Goal: Task Accomplishment & Management: Manage account settings

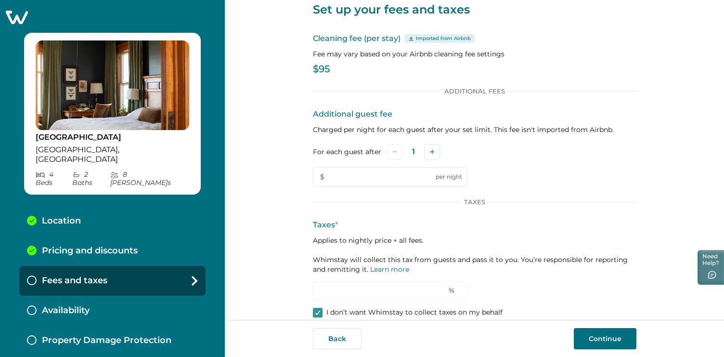
scroll to position [40, 0]
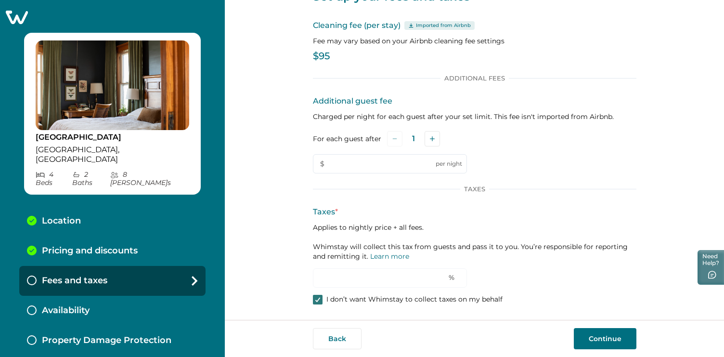
click at [315, 296] on div at bounding box center [318, 299] width 6 height 8
click at [322, 279] on input "0" at bounding box center [390, 277] width 154 height 19
type input "6"
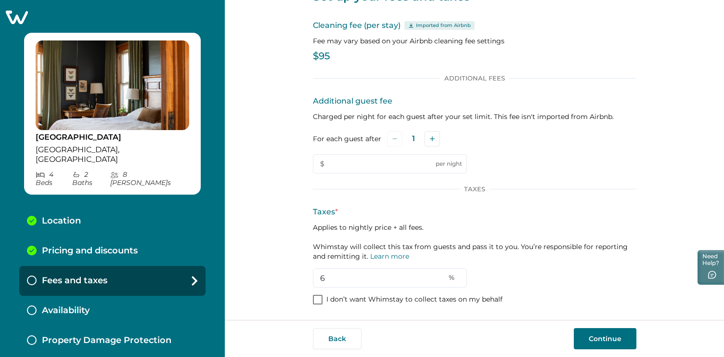
click at [553, 280] on div "Taxes * Applies to nightly price + all fees. Whimstay will collect this tax fro…" at bounding box center [474, 246] width 323 height 81
click at [600, 337] on button "Continue" at bounding box center [605, 338] width 63 height 21
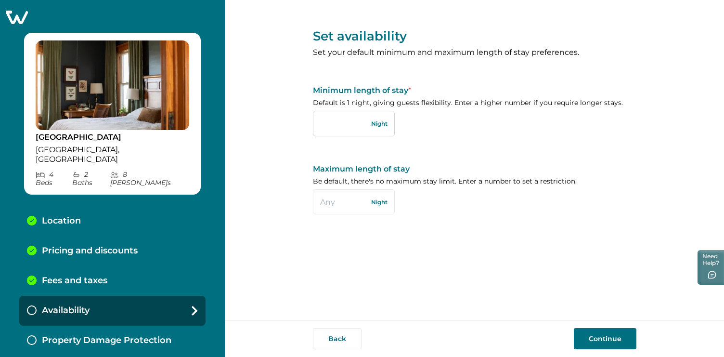
click at [336, 124] on input "text" at bounding box center [354, 123] width 82 height 25
type input "2"
click at [336, 203] on input "text" at bounding box center [354, 201] width 82 height 25
type input "30"
click at [577, 261] on div "Set availability Set your default minimum and maximum length of stay preference…" at bounding box center [474, 160] width 323 height 320
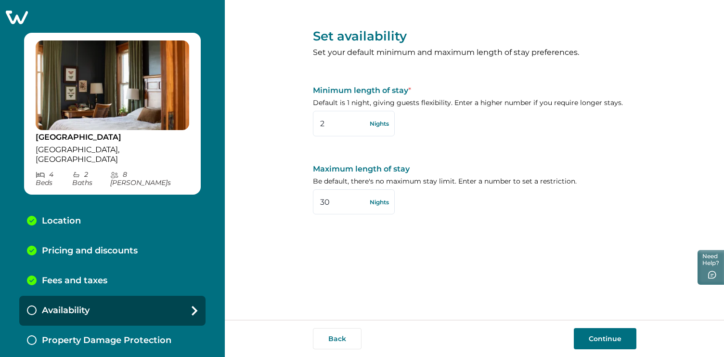
click at [599, 332] on button "Continue" at bounding box center [605, 338] width 63 height 21
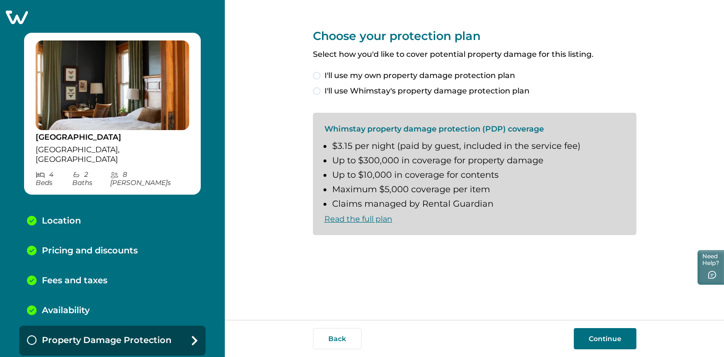
click at [316, 90] on span at bounding box center [317, 91] width 8 height 8
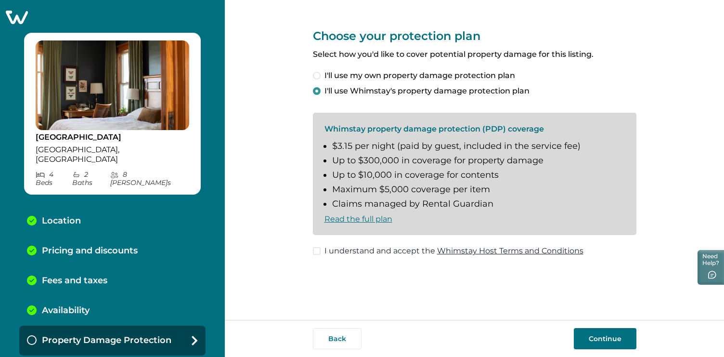
click at [315, 249] on span at bounding box center [317, 251] width 8 height 8
click at [604, 335] on button "Continue" at bounding box center [605, 338] width 63 height 21
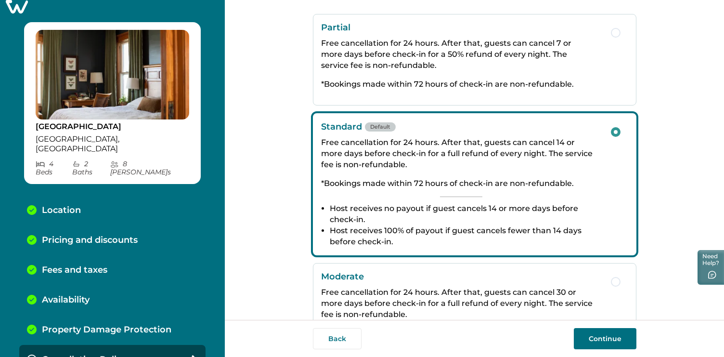
scroll to position [46, 0]
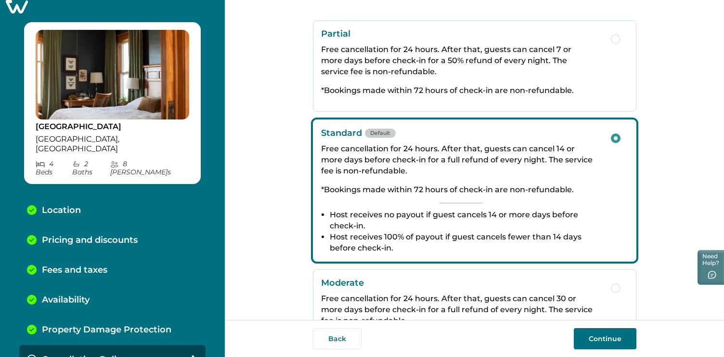
click at [612, 335] on button "Continue" at bounding box center [605, 338] width 63 height 21
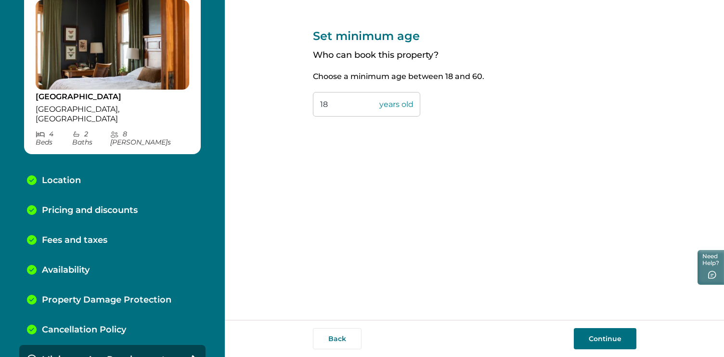
click at [321, 105] on input "18" at bounding box center [366, 104] width 107 height 25
type input "21"
click at [602, 337] on button "Continue" at bounding box center [605, 338] width 63 height 21
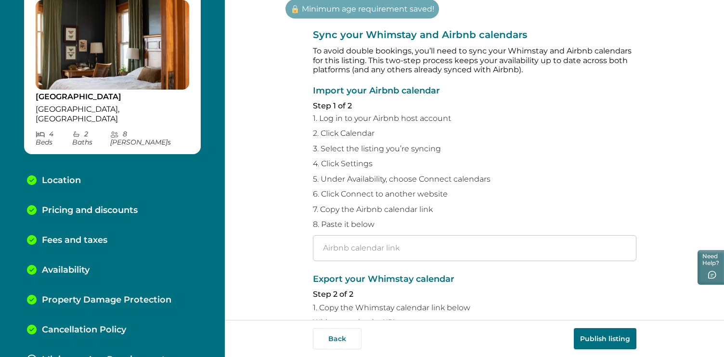
scroll to position [70, 0]
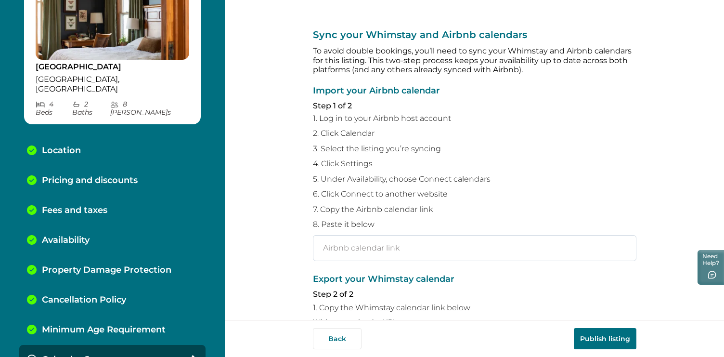
click at [340, 239] on input "text" at bounding box center [474, 248] width 323 height 26
paste input "[URL][DOMAIN_NAME]"
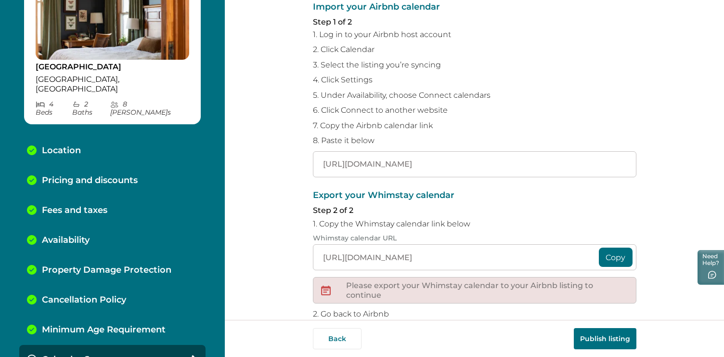
scroll to position [104, 0]
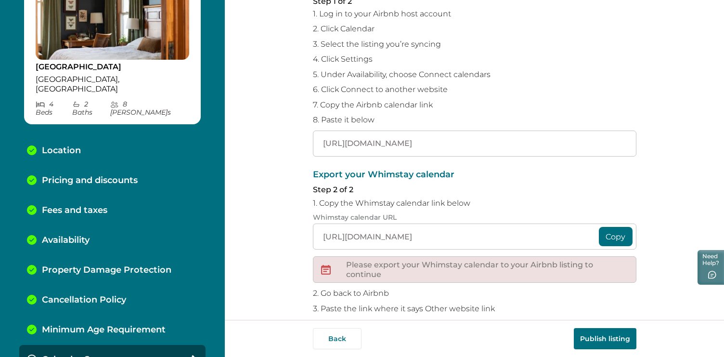
type input "[URL][DOMAIN_NAME]"
click at [609, 236] on button "Copy" at bounding box center [616, 236] width 34 height 19
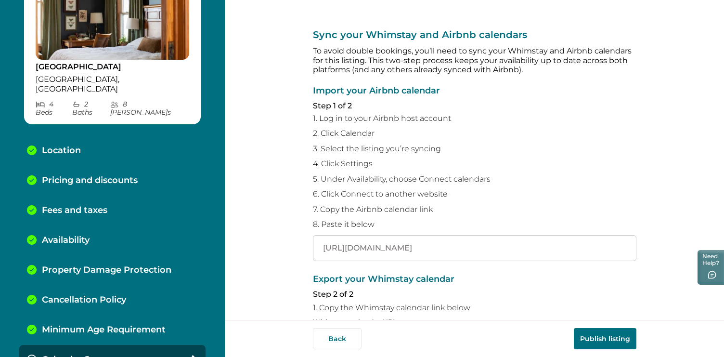
click at [98, 175] on p "Pricing and discounts" at bounding box center [90, 180] width 96 height 11
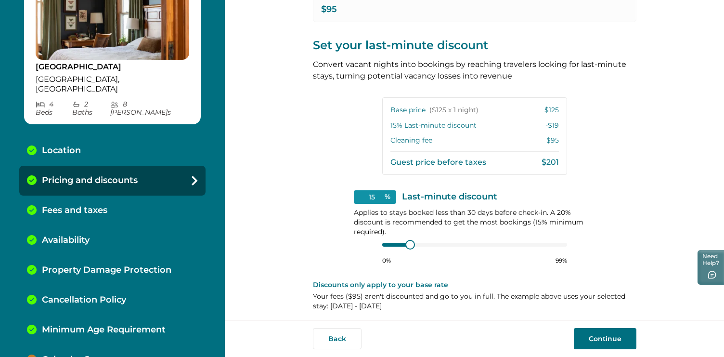
scroll to position [194, 0]
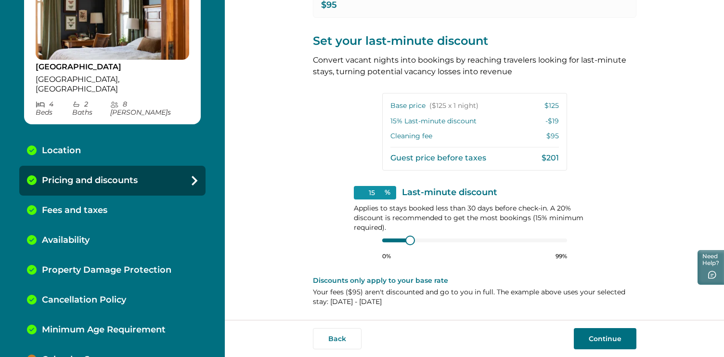
click at [604, 338] on button "Continue" at bounding box center [605, 338] width 63 height 21
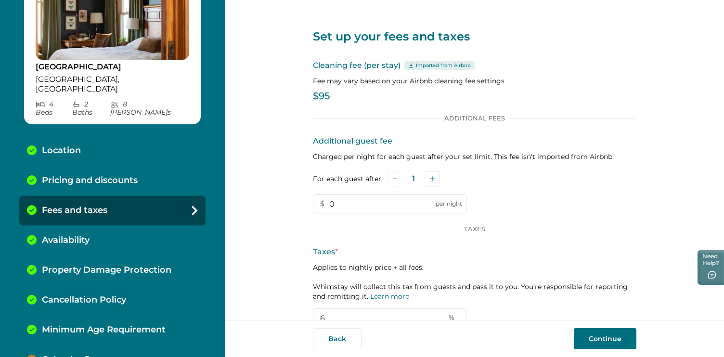
scroll to position [40, 0]
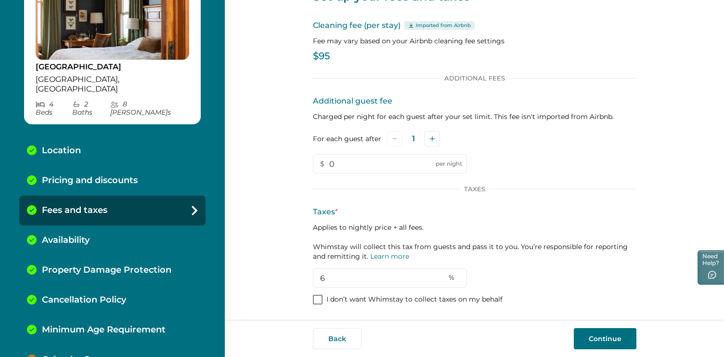
click at [606, 337] on button "Continue" at bounding box center [605, 338] width 63 height 21
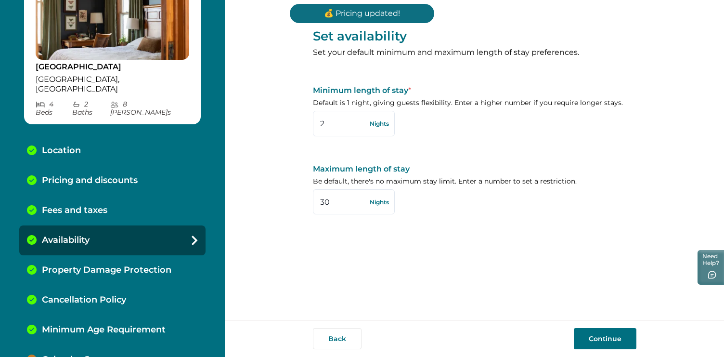
click at [601, 336] on button "Continue" at bounding box center [605, 338] width 63 height 21
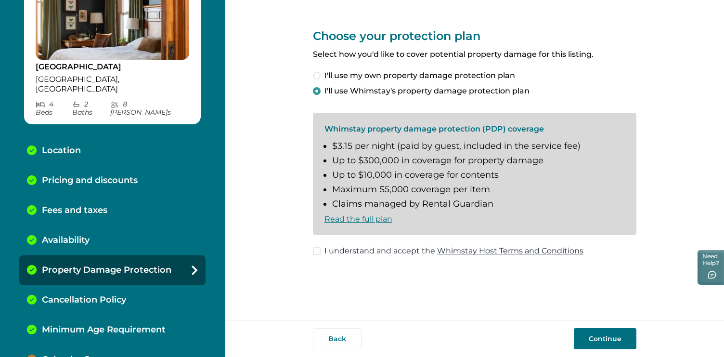
click at [600, 333] on button "Continue" at bounding box center [605, 338] width 63 height 21
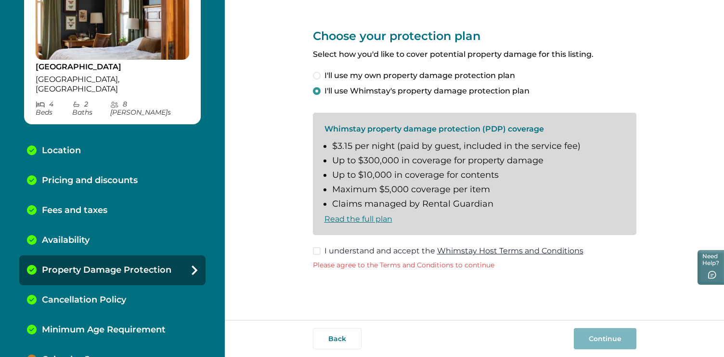
click at [318, 251] on span at bounding box center [317, 251] width 8 height 8
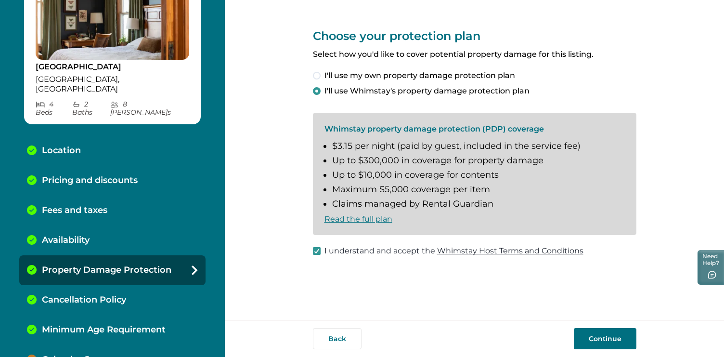
click at [604, 336] on button "Continue" at bounding box center [605, 338] width 63 height 21
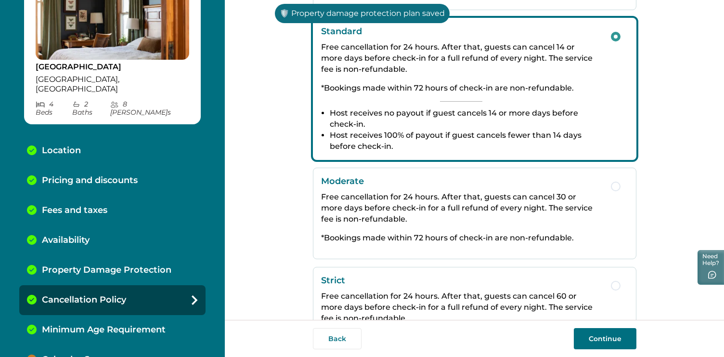
scroll to position [207, 0]
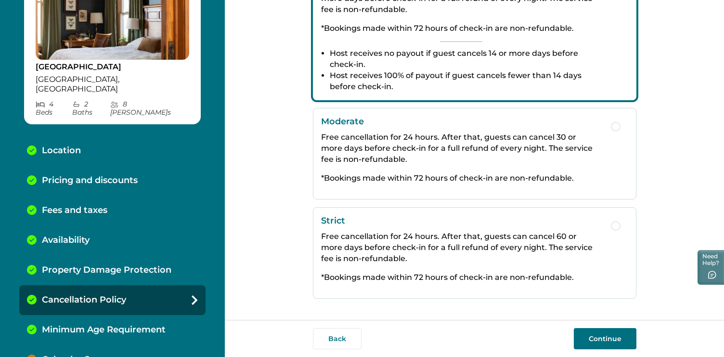
click at [592, 334] on button "Continue" at bounding box center [605, 338] width 63 height 21
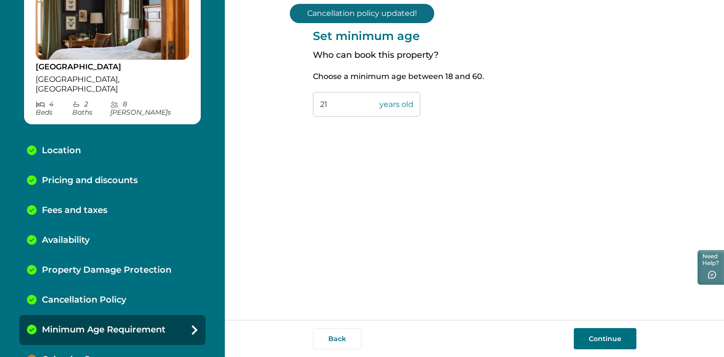
click at [600, 339] on button "Continue" at bounding box center [605, 338] width 63 height 21
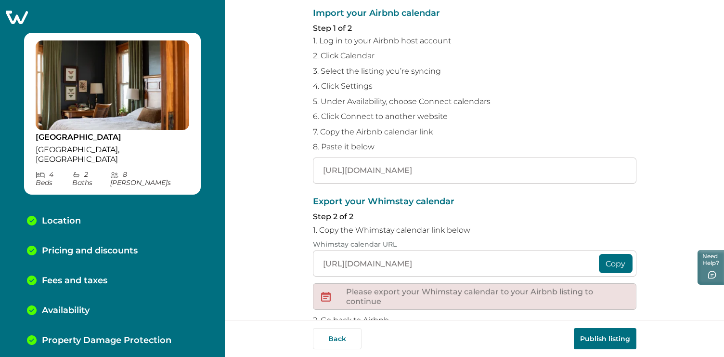
scroll to position [163, 0]
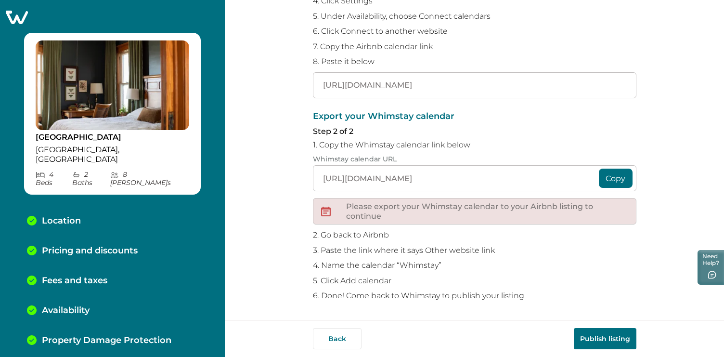
click at [670, 147] on div "Sync your Whimstay and Airbnb calendars To avoid double bookings, you’ll need t…" at bounding box center [474, 160] width 499 height 320
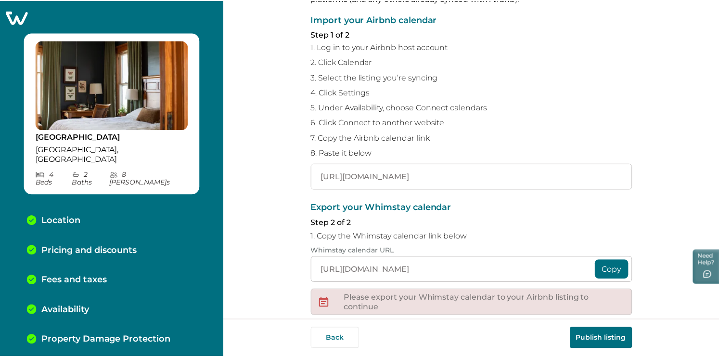
scroll to position [0, 0]
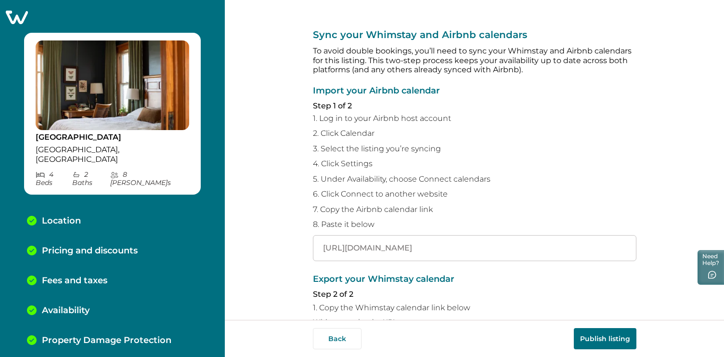
click at [18, 17] on icon at bounding box center [17, 17] width 24 height 15
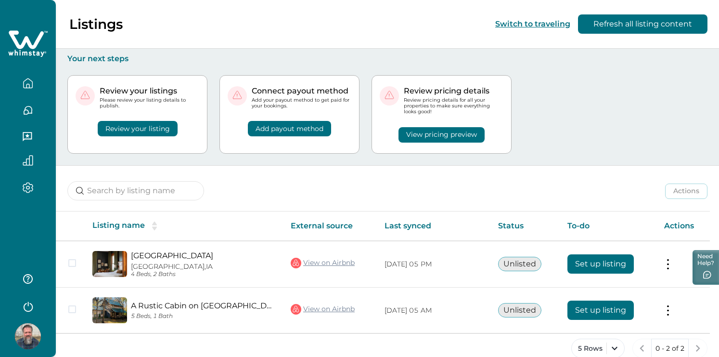
click at [276, 128] on button "Add payout method" at bounding box center [289, 128] width 83 height 15
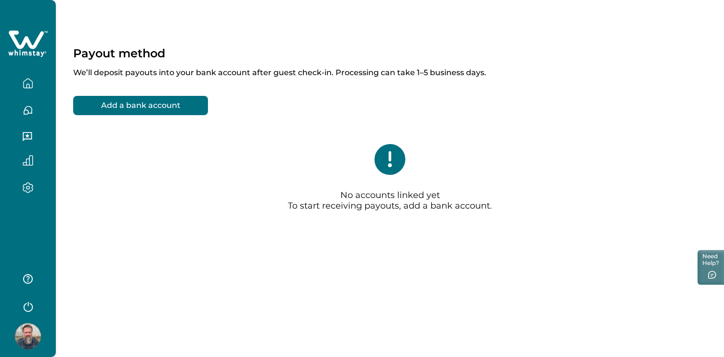
click at [179, 103] on button "Add a bank account" at bounding box center [140, 105] width 135 height 19
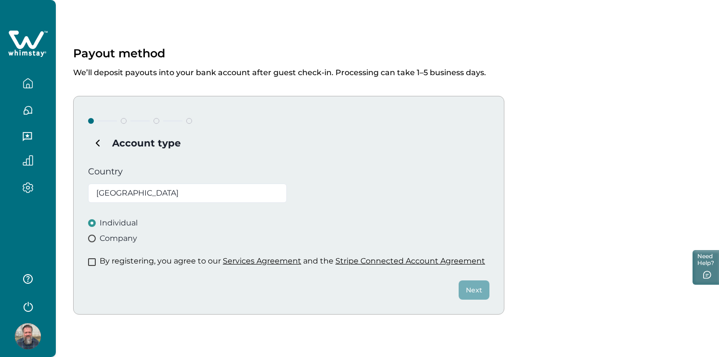
click at [92, 262] on span at bounding box center [92, 262] width 8 height 8
click at [467, 289] on button "Next" at bounding box center [474, 289] width 31 height 19
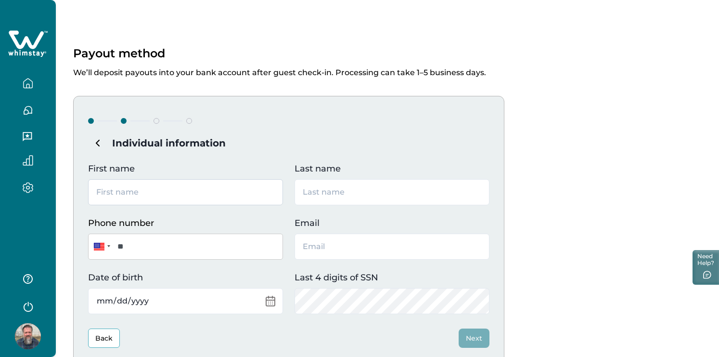
click at [187, 192] on input "First name" at bounding box center [185, 192] width 195 height 26
type input "[PERSON_NAME]"
click at [312, 188] on input "Last name" at bounding box center [391, 192] width 195 height 26
type input "Lief"
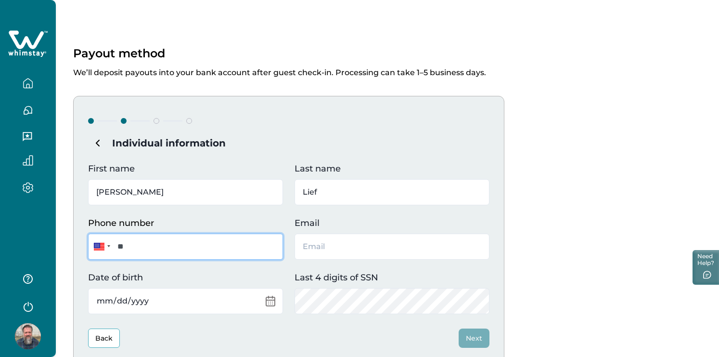
click at [203, 248] on input "**" at bounding box center [185, 246] width 195 height 26
type input "**********"
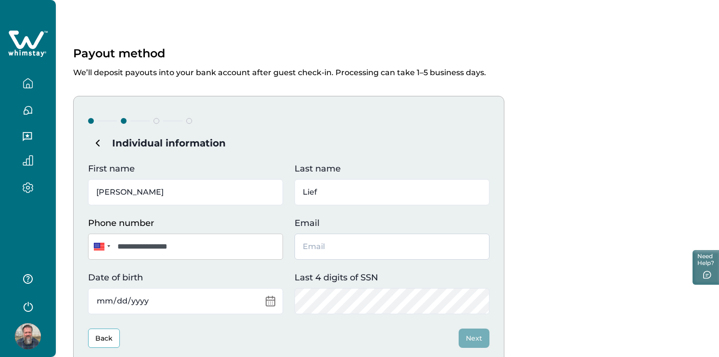
click at [309, 250] on input "Email" at bounding box center [391, 246] width 195 height 26
type input "[EMAIL_ADDRESS][DOMAIN_NAME]"
click at [112, 299] on input "Date of birth" at bounding box center [185, 301] width 195 height 26
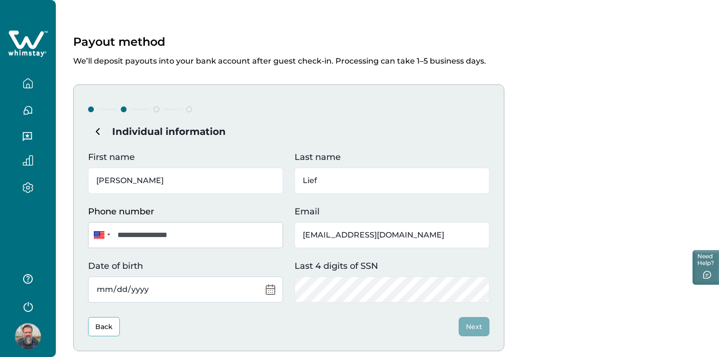
scroll to position [12, 0]
type input "1974-07-30"
click at [490, 261] on div "**********" at bounding box center [288, 217] width 431 height 267
click at [468, 329] on button "Next" at bounding box center [474, 325] width 31 height 19
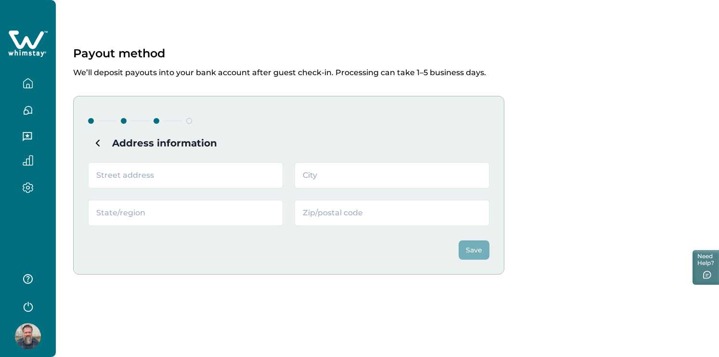
scroll to position [0, 0]
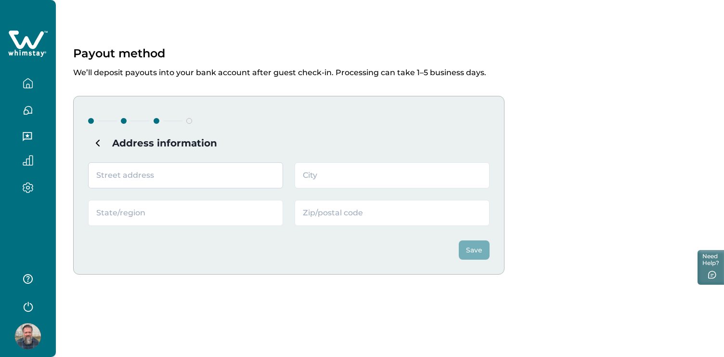
click at [146, 181] on input "text" at bounding box center [185, 175] width 195 height 26
type input "152 1st Ave. SE"
type input "[GEOGRAPHIC_DATA]"
type input "Iowa"
type input "51250"
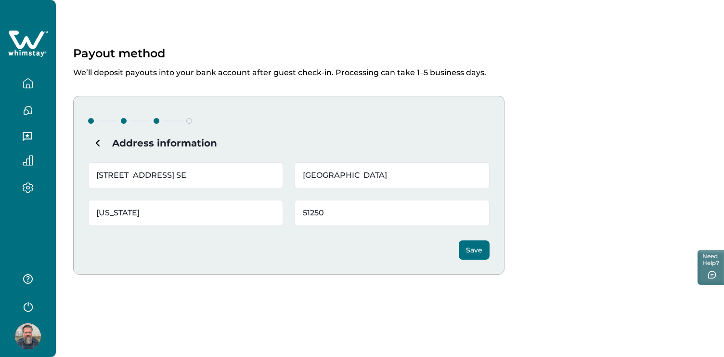
click at [475, 248] on button "Save" at bounding box center [474, 249] width 31 height 19
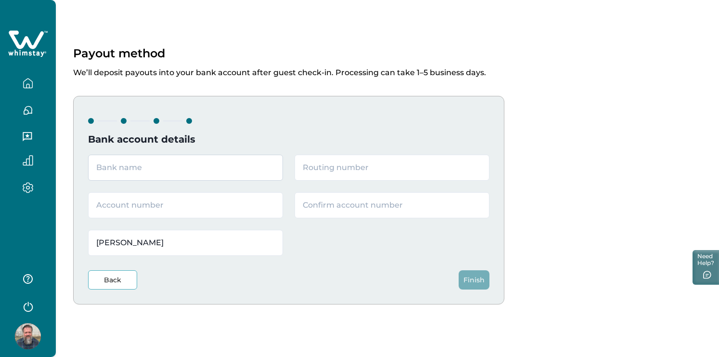
click at [145, 172] on input "text" at bounding box center [185, 167] width 195 height 26
type input "Northwest Bank"
click at [119, 201] on input "text" at bounding box center [185, 205] width 195 height 26
type input "229008"
click at [314, 163] on input "text" at bounding box center [391, 167] width 195 height 26
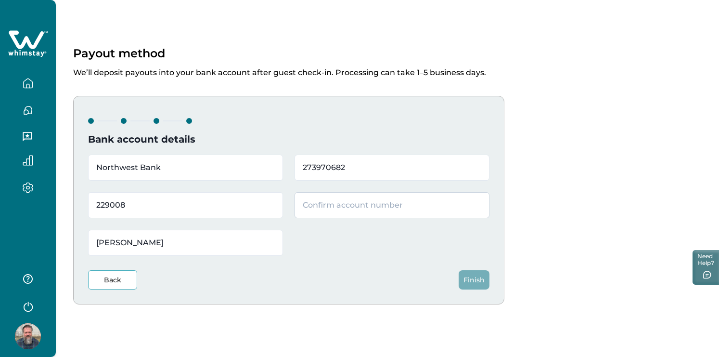
type input "273970682"
click at [336, 204] on input "text" at bounding box center [391, 205] width 195 height 26
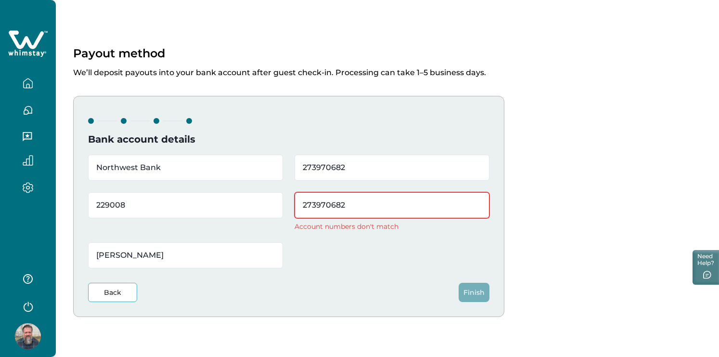
click at [349, 248] on div "Northwest Bank 273970682 229008 273970682 Account numbers don't match Jason Lief" at bounding box center [288, 211] width 401 height 114
click at [353, 211] on input "273970682" at bounding box center [391, 205] width 195 height 26
click at [338, 205] on input "273970682" at bounding box center [391, 205] width 195 height 26
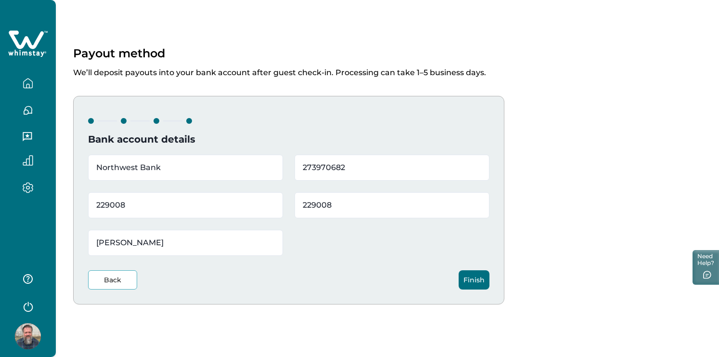
type input "229008"
click at [376, 249] on div "Northwest Bank 273970682 229008 229008 Jason Lief" at bounding box center [288, 204] width 401 height 101
click at [469, 277] on button "Finish" at bounding box center [474, 279] width 31 height 19
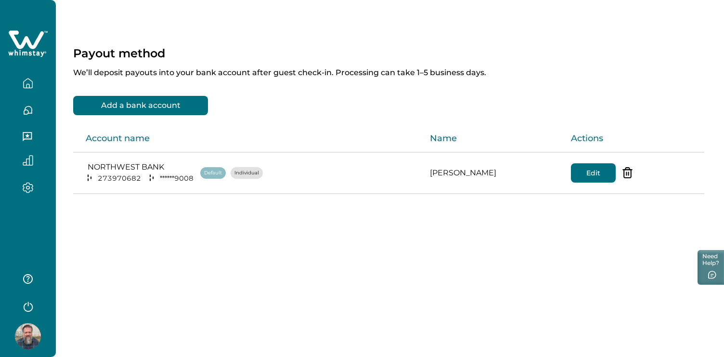
click at [26, 82] on icon "button" at bounding box center [28, 83] width 11 height 11
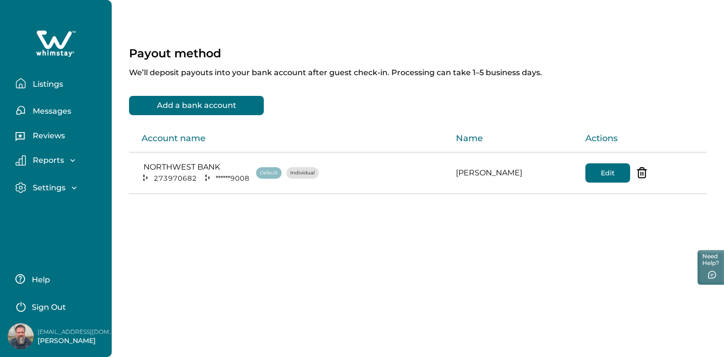
click at [70, 187] on icon "button" at bounding box center [74, 188] width 10 height 10
click at [76, 206] on p "Profile details" at bounding box center [58, 209] width 56 height 10
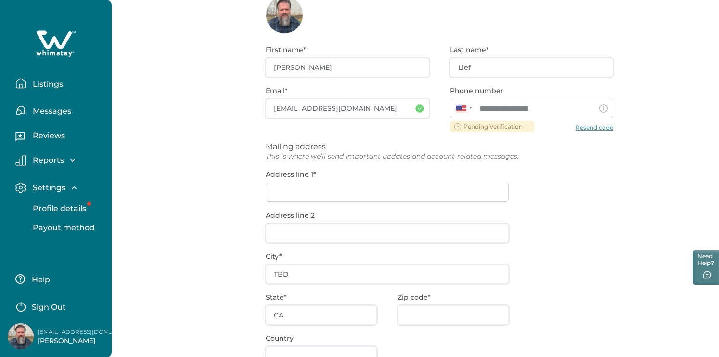
scroll to position [87, 0]
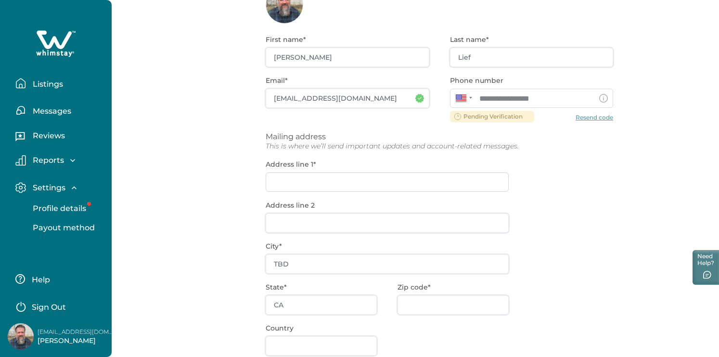
click at [285, 183] on div "**********" at bounding box center [439, 222] width 347 height 397
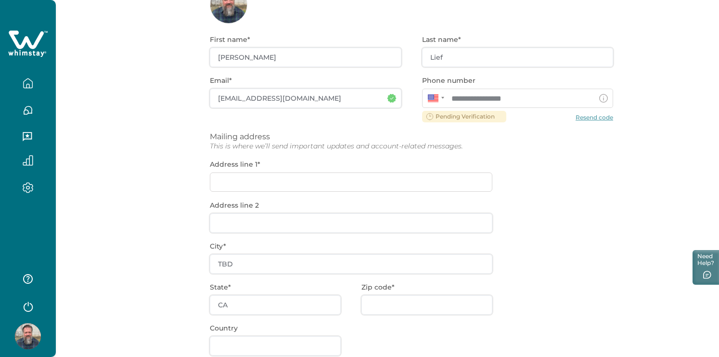
click at [285, 183] on div "**********" at bounding box center [411, 222] width 403 height 397
click at [238, 185] on div "**********" at bounding box center [411, 222] width 403 height 397
click at [223, 181] on div "**********" at bounding box center [411, 222] width 403 height 397
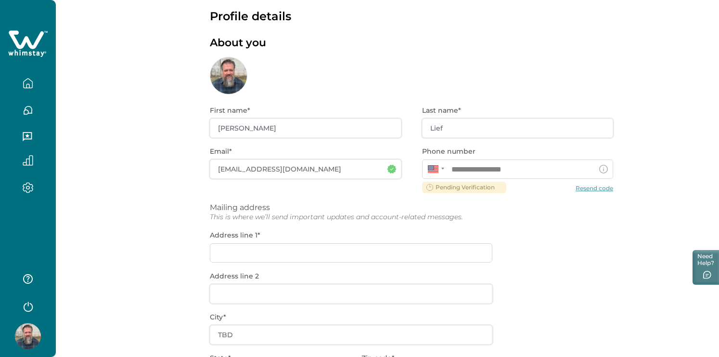
scroll to position [16, 0]
click at [585, 188] on div "**********" at bounding box center [411, 293] width 403 height 397
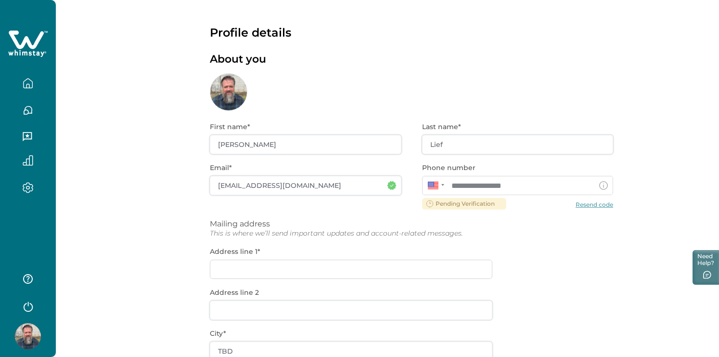
click at [597, 83] on div "About you" at bounding box center [411, 82] width 403 height 58
click at [603, 203] on div "**********" at bounding box center [411, 309] width 403 height 397
click at [600, 204] on div "**********" at bounding box center [411, 309] width 403 height 397
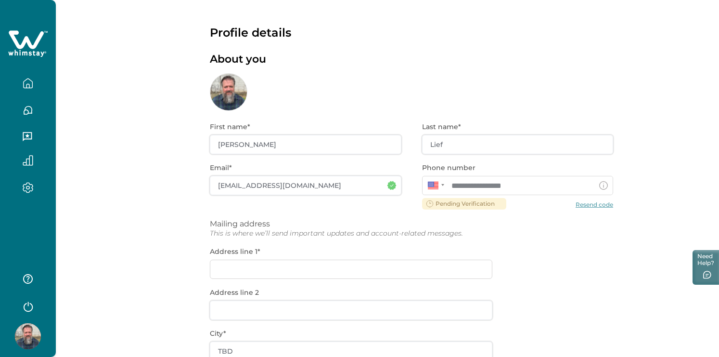
click at [32, 161] on icon "button" at bounding box center [28, 160] width 11 height 11
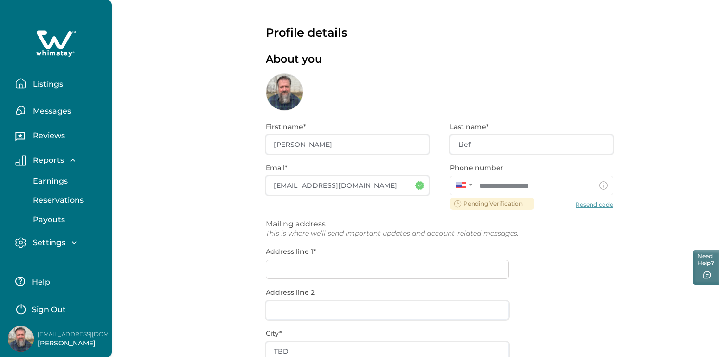
click at [50, 80] on p "Listings" at bounding box center [46, 84] width 33 height 10
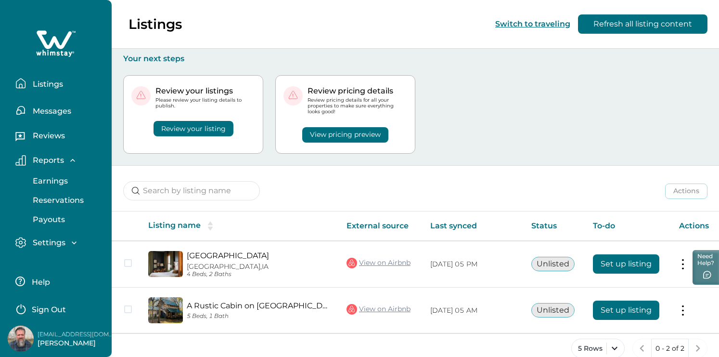
click at [330, 130] on button "View pricing preview" at bounding box center [345, 134] width 86 height 15
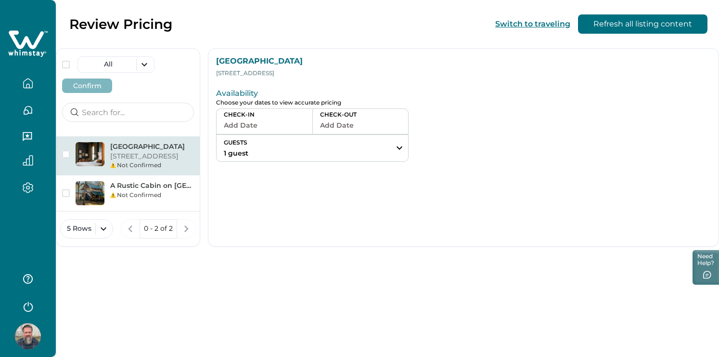
click at [264, 125] on button "Add Date" at bounding box center [264, 124] width 81 height 13
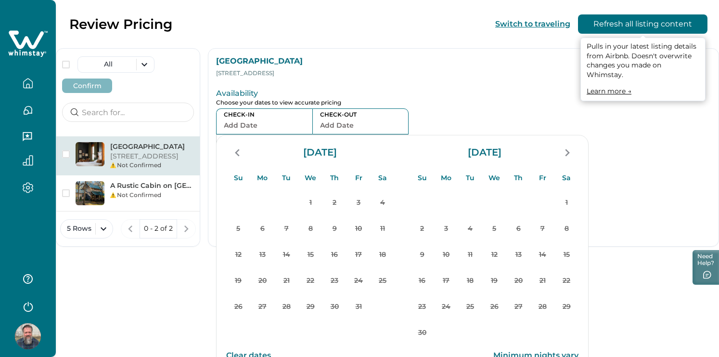
click at [628, 22] on button "Refresh all listing content" at bounding box center [642, 23] width 129 height 19
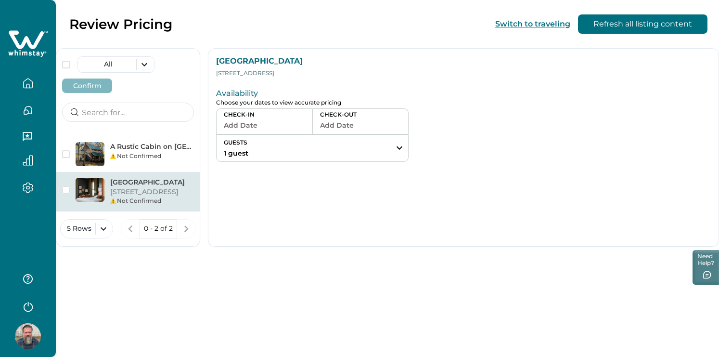
click at [151, 197] on p "203 3rd Ave NE, Sioux Center, IA, 51250, US" at bounding box center [152, 192] width 84 height 10
click at [254, 123] on button "Add Date" at bounding box center [264, 124] width 81 height 13
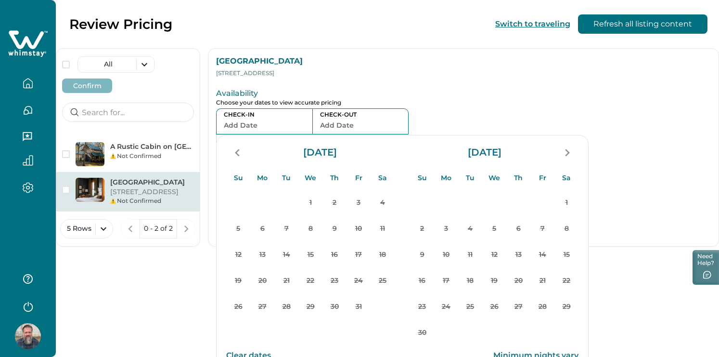
click at [254, 123] on button "Add Date" at bounding box center [264, 124] width 81 height 13
click at [472, 87] on div "Availability Choose your dates to view accurate pricing CHECK-IN Add Date CHECK…" at bounding box center [365, 123] width 299 height 77
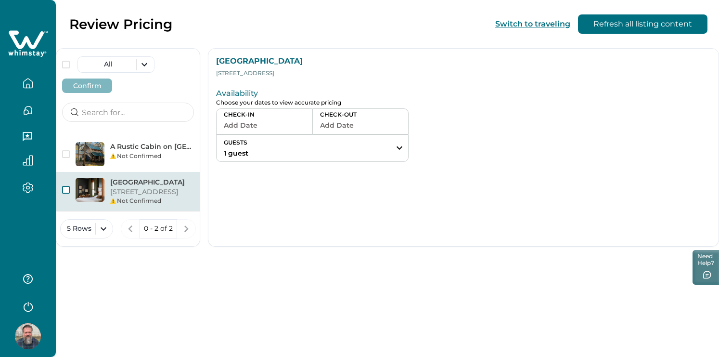
click at [66, 191] on span "button" at bounding box center [66, 190] width 8 height 8
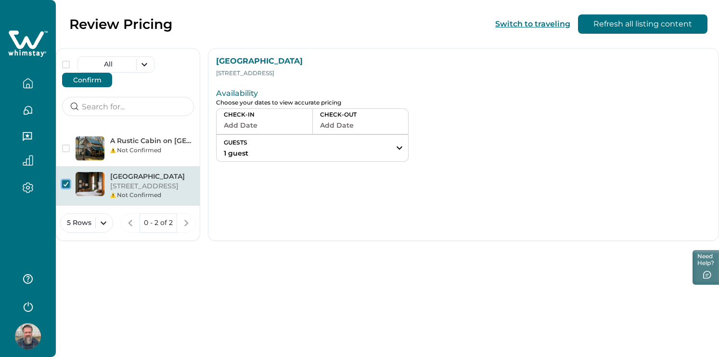
click at [275, 120] on button "Add Date" at bounding box center [264, 124] width 81 height 13
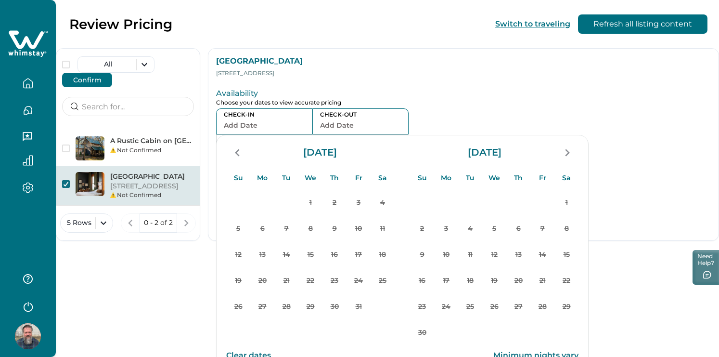
click at [27, 108] on icon "button" at bounding box center [28, 110] width 11 height 11
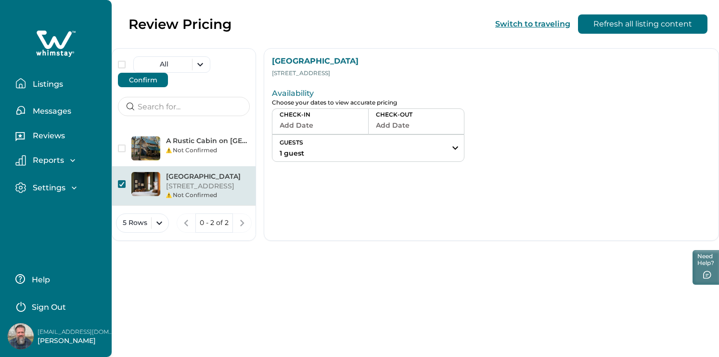
click at [54, 83] on p "Listings" at bounding box center [46, 84] width 33 height 10
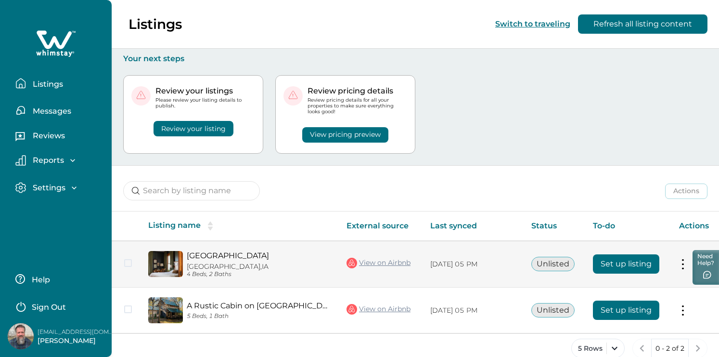
click at [626, 260] on button "Set up listing" at bounding box center [626, 263] width 66 height 19
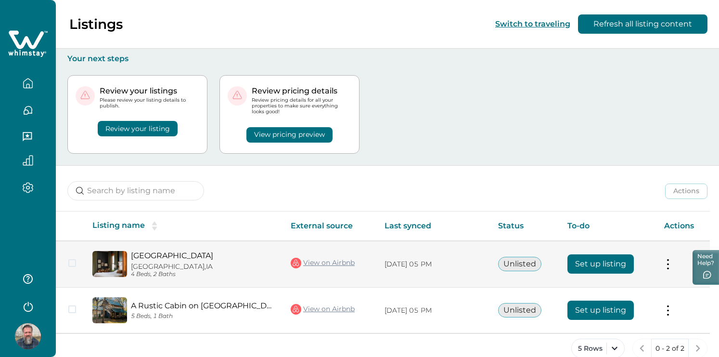
click at [612, 261] on button "Set up listing" at bounding box center [600, 263] width 66 height 19
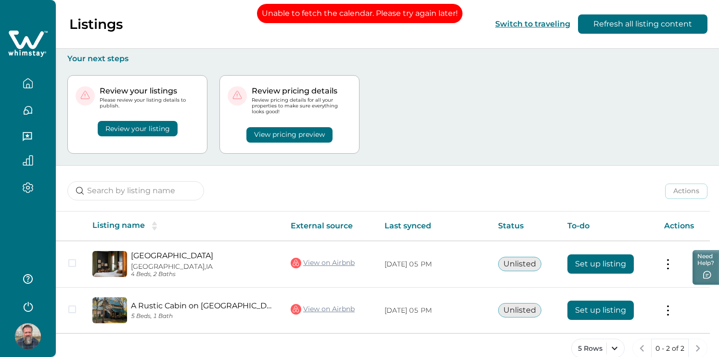
click at [520, 123] on div "Review your listings Please review your listing details to publish. Review your…" at bounding box center [387, 115] width 640 height 102
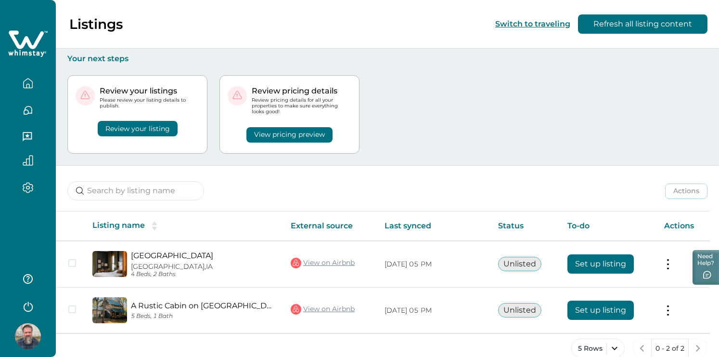
click at [29, 184] on icon "button" at bounding box center [28, 188] width 10 height 10
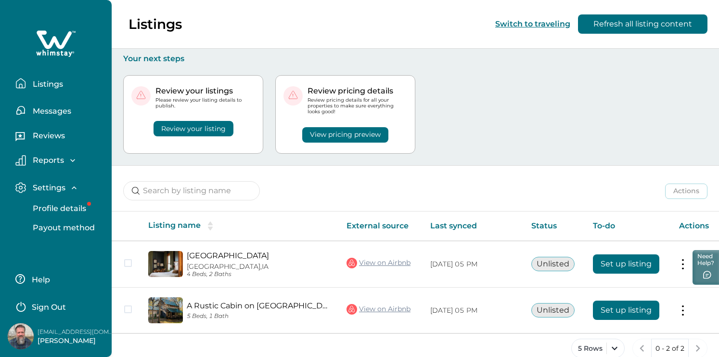
click at [59, 205] on p "Profile details" at bounding box center [58, 209] width 56 height 10
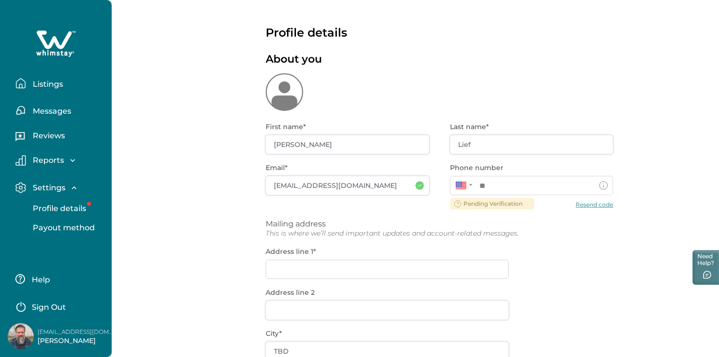
type input "**********"
click at [273, 269] on div "**********" at bounding box center [439, 309] width 347 height 397
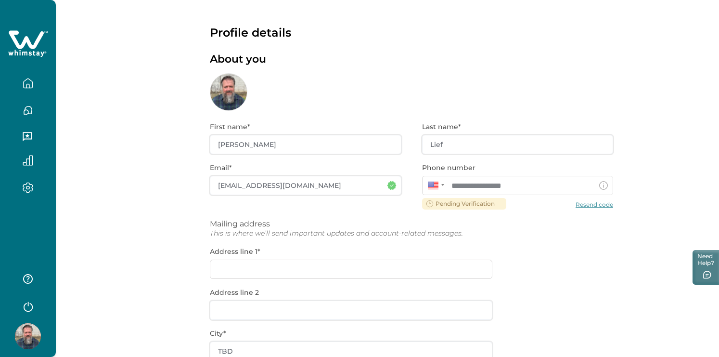
click at [253, 266] on div "**********" at bounding box center [411, 309] width 403 height 397
click at [225, 266] on div "**********" at bounding box center [411, 309] width 403 height 397
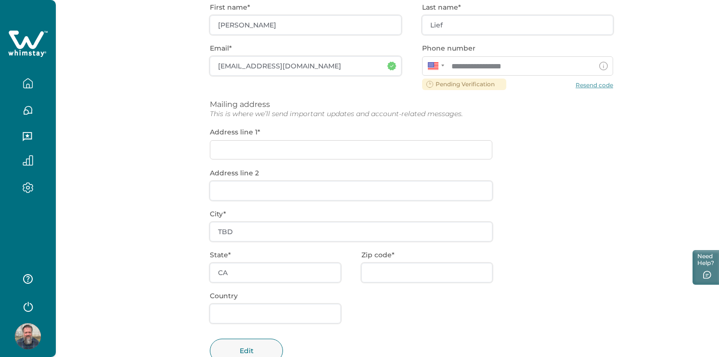
scroll to position [151, 0]
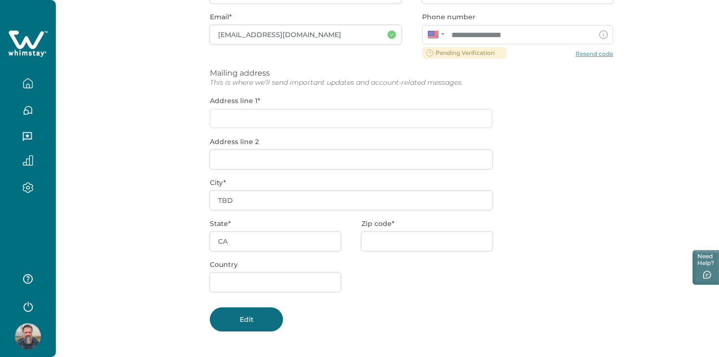
click at [266, 322] on button "Edit" at bounding box center [246, 319] width 73 height 24
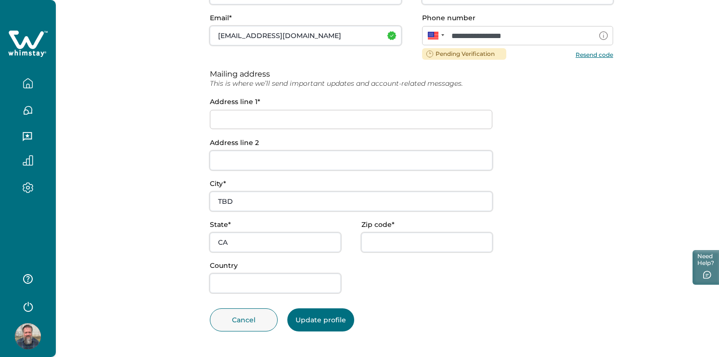
scroll to position [150, 0]
click at [233, 115] on input at bounding box center [351, 119] width 282 height 19
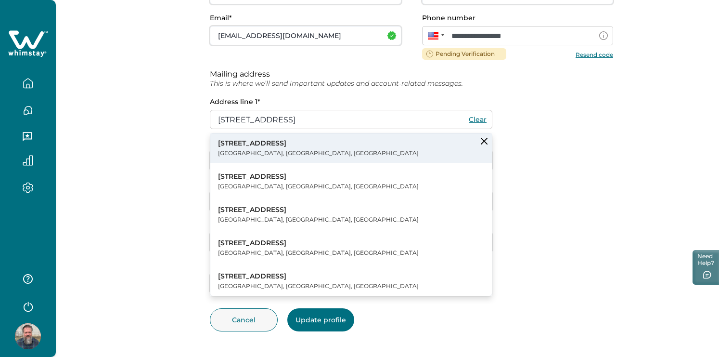
type input "[STREET_ADDRESS]"
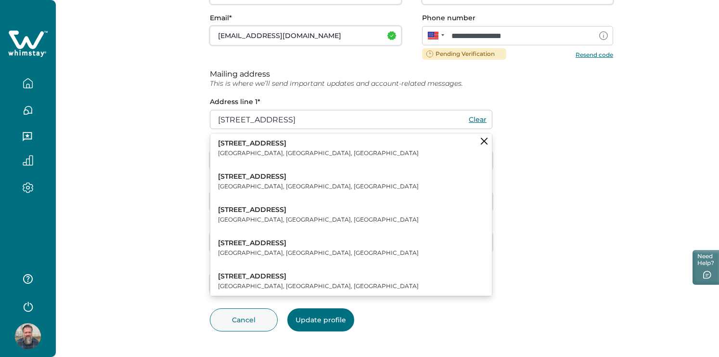
click at [258, 140] on p "[STREET_ADDRESS]" at bounding box center [318, 144] width 201 height 10
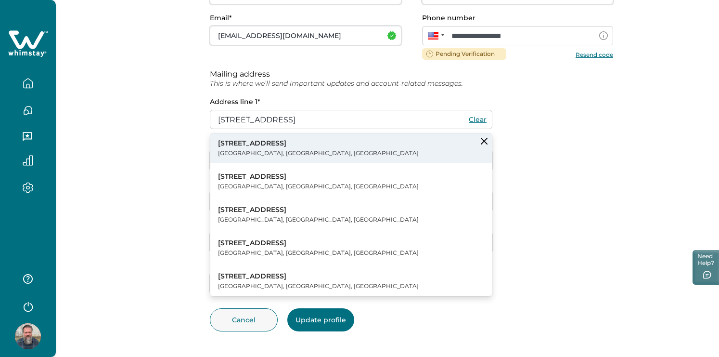
type input "[GEOGRAPHIC_DATA]"
type input "IA"
type input "51250"
type input "[GEOGRAPHIC_DATA]"
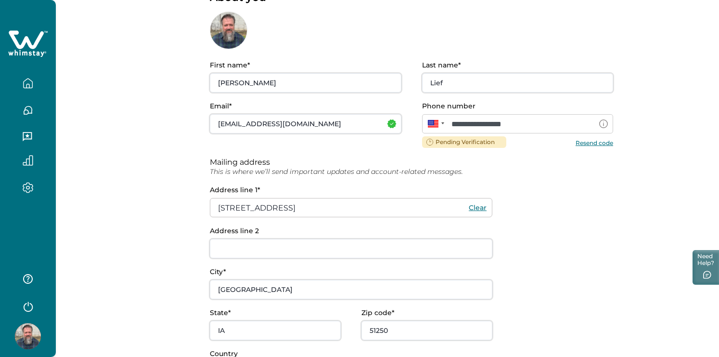
scroll to position [59, 0]
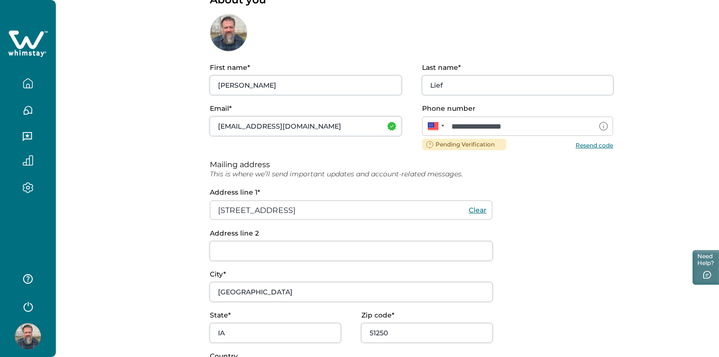
click at [598, 144] on button "Resend code" at bounding box center [595, 144] width 38 height 7
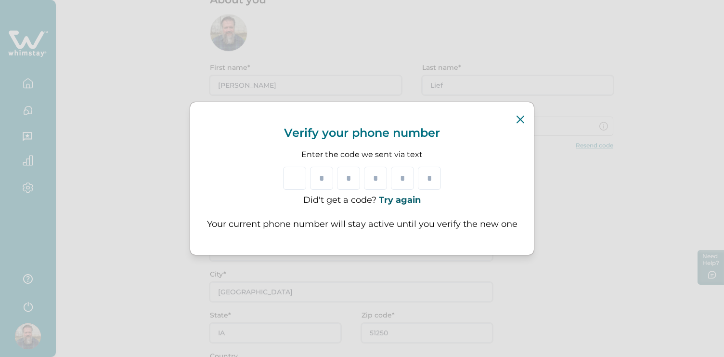
type input "*"
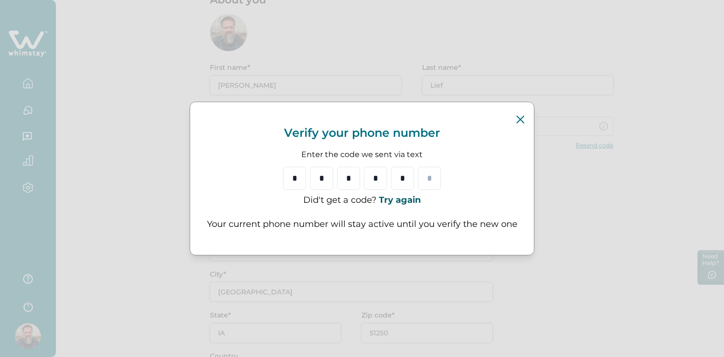
type input "*"
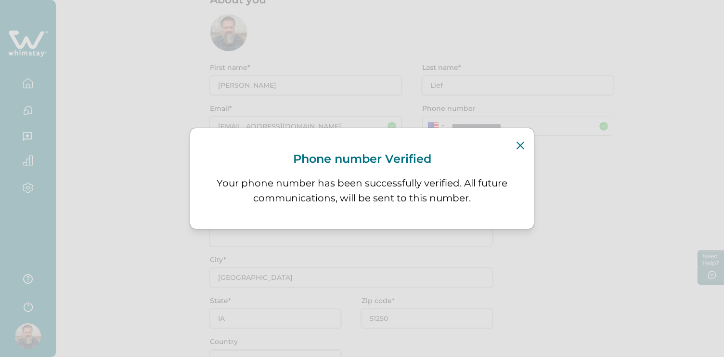
type input "TBD"
type input "CA"
click at [522, 144] on icon "Close" at bounding box center [520, 145] width 8 height 8
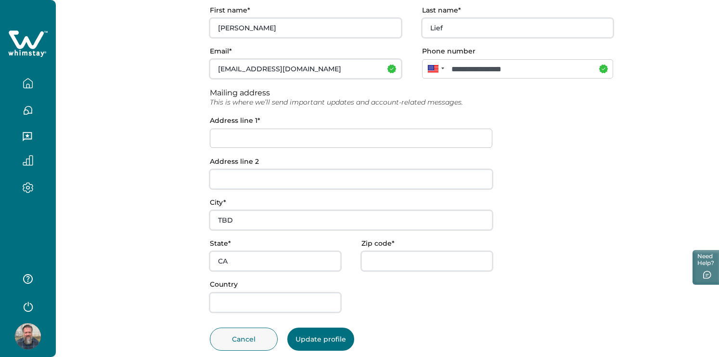
scroll to position [135, 0]
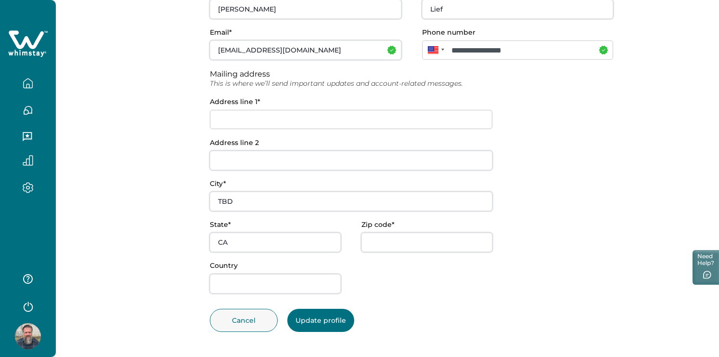
click at [250, 122] on input at bounding box center [351, 119] width 282 height 19
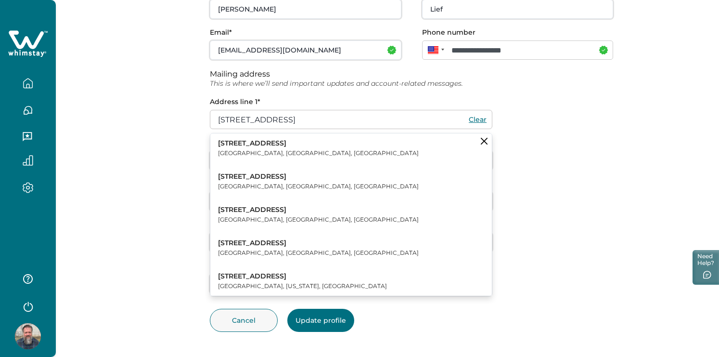
click at [242, 142] on p "[STREET_ADDRESS]" at bounding box center [318, 144] width 201 height 10
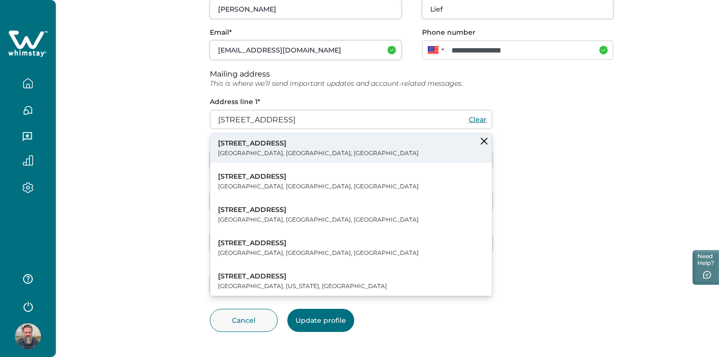
type input "[STREET_ADDRESS]"
type input "[GEOGRAPHIC_DATA]"
type input "IA"
type input "51250"
type input "[GEOGRAPHIC_DATA]"
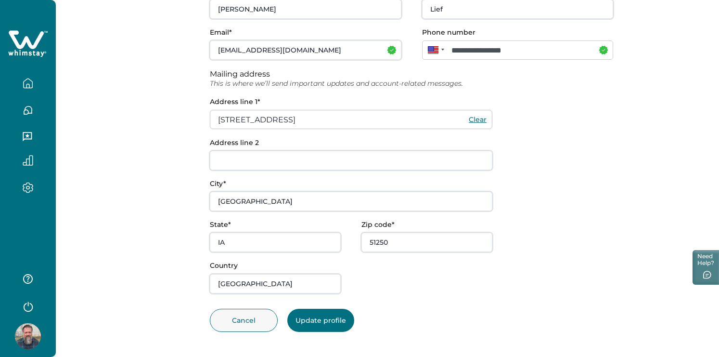
click at [307, 319] on button "Update profile" at bounding box center [320, 319] width 67 height 23
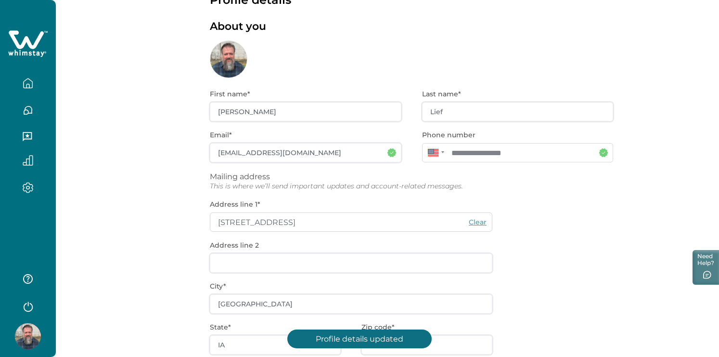
scroll to position [0, 0]
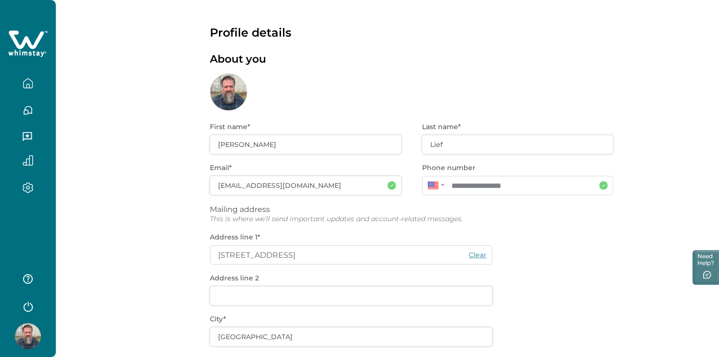
click at [28, 82] on icon "button" at bounding box center [28, 83] width 11 height 11
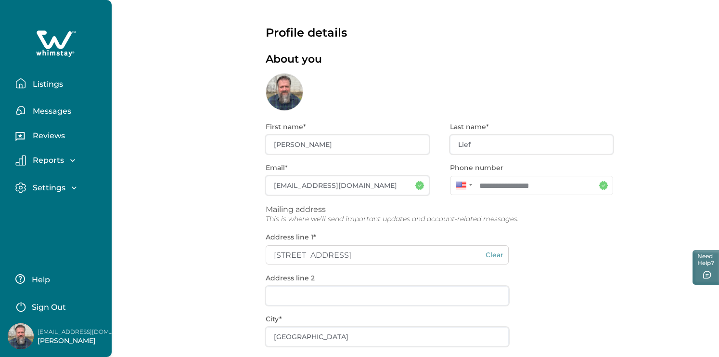
click at [44, 85] on p "Listings" at bounding box center [46, 84] width 33 height 10
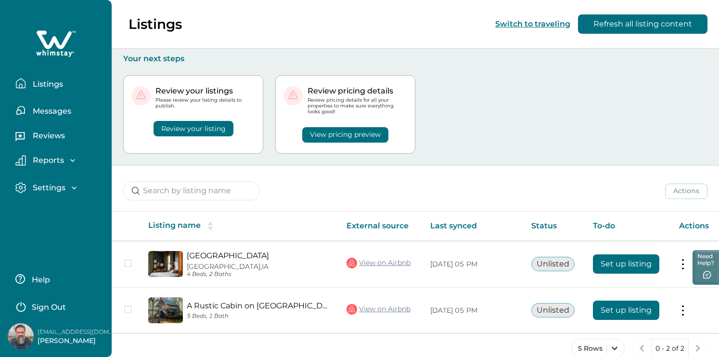
click at [331, 134] on button "View pricing preview" at bounding box center [345, 134] width 86 height 15
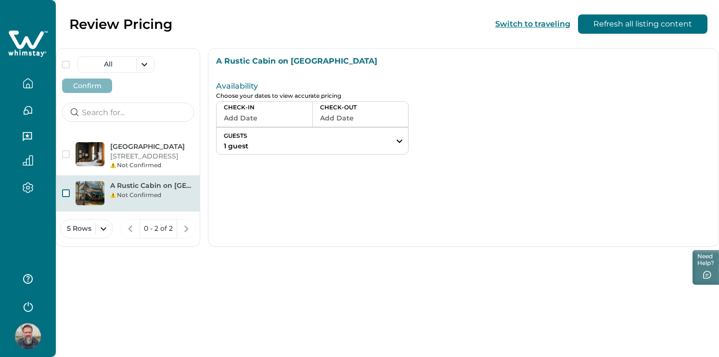
click at [65, 197] on span "button" at bounding box center [66, 193] width 8 height 8
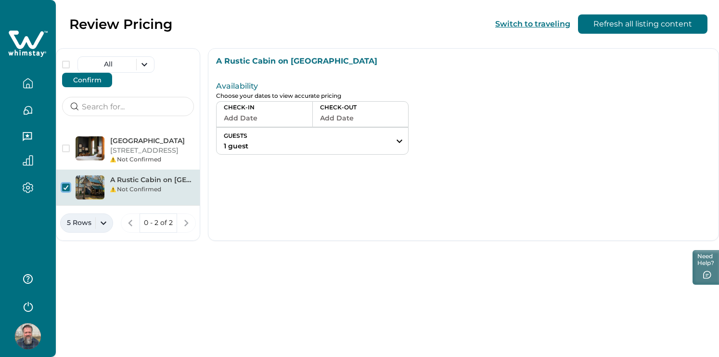
click at [103, 232] on button "5 Rows" at bounding box center [86, 222] width 53 height 19
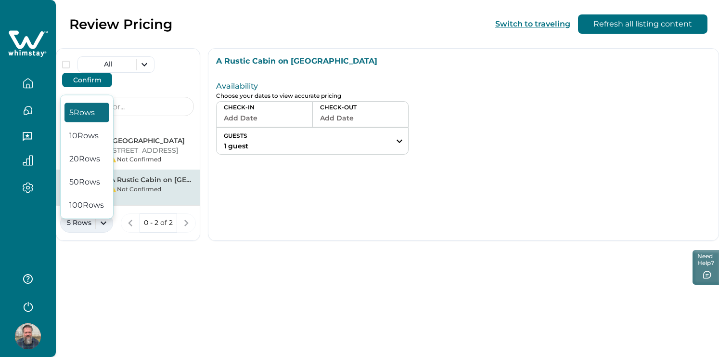
click at [103, 232] on button "5 Rows" at bounding box center [86, 222] width 53 height 19
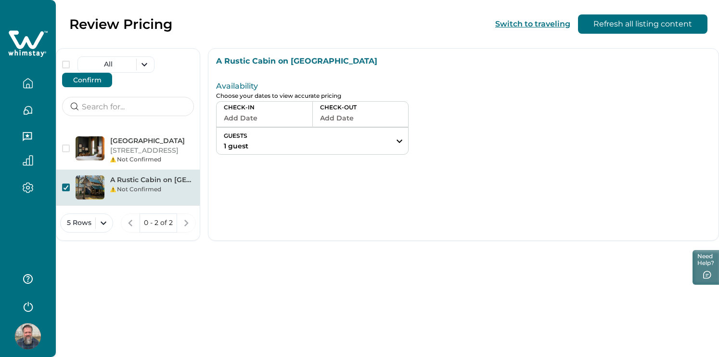
click at [397, 139] on icon "button" at bounding box center [400, 141] width 12 height 12
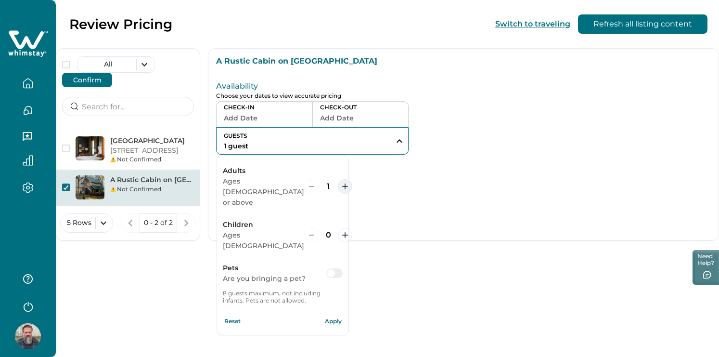
click at [342, 183] on icon "increment" at bounding box center [345, 186] width 6 height 6
click at [270, 108] on p "CHECK-IN" at bounding box center [264, 107] width 81 height 8
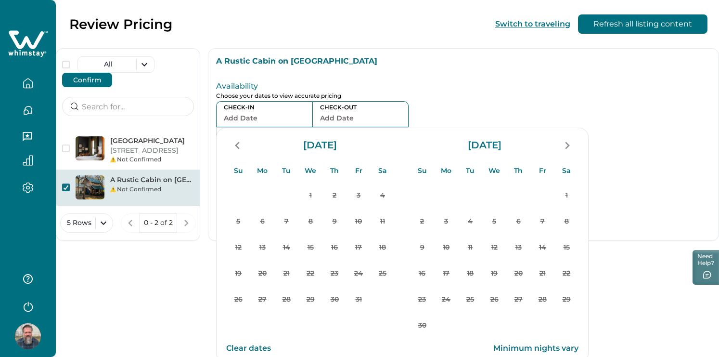
scroll to position [34, 0]
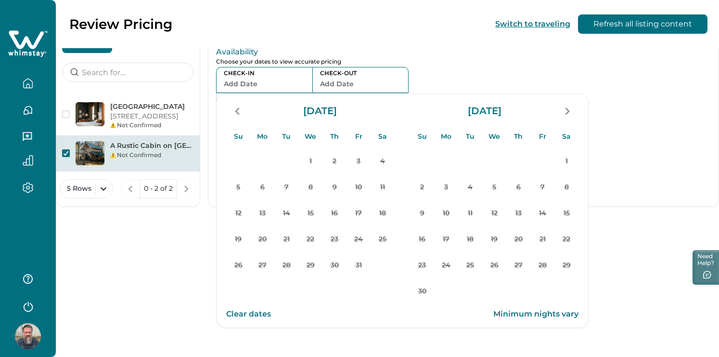
click at [262, 313] on button "Clear dates" at bounding box center [248, 313] width 45 height 19
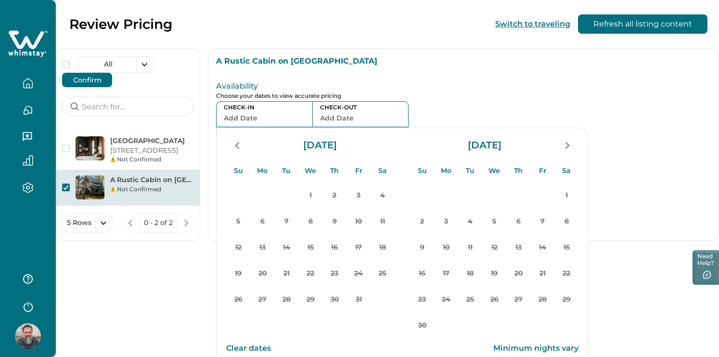
click at [67, 190] on icon "button" at bounding box center [66, 187] width 6 height 5
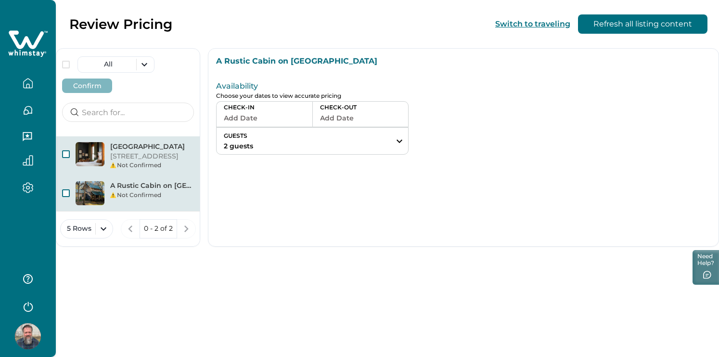
click at [66, 154] on span "button" at bounding box center [66, 154] width 8 height 8
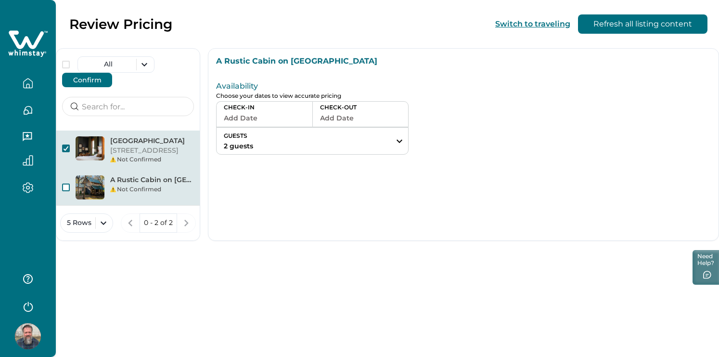
click at [150, 154] on p "203 3rd Ave NE, Sioux Center, IA, 51250, US" at bounding box center [152, 151] width 84 height 10
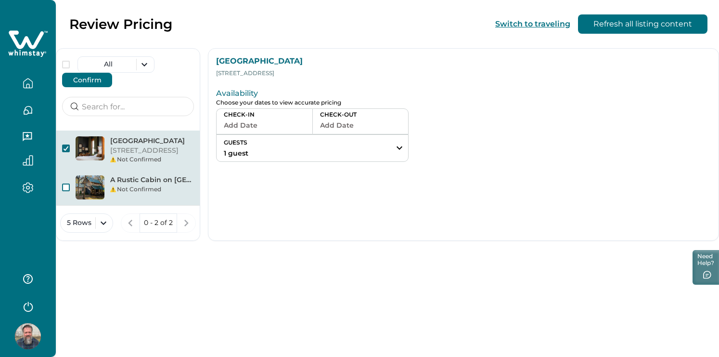
click at [256, 122] on button "Add Date" at bounding box center [264, 124] width 81 height 13
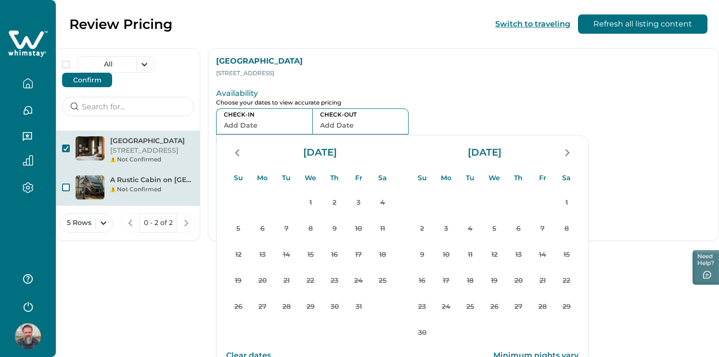
click at [29, 159] on icon "button" at bounding box center [28, 160] width 11 height 11
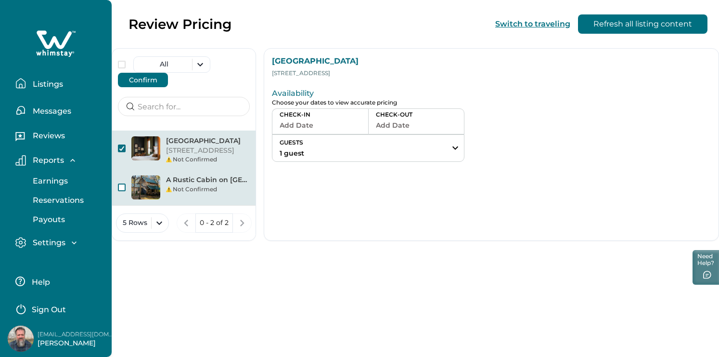
click at [53, 240] on p "Settings" at bounding box center [48, 243] width 36 height 10
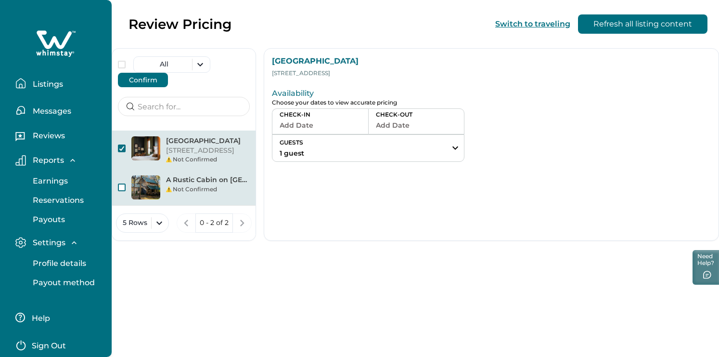
click at [50, 135] on p "Reviews" at bounding box center [47, 136] width 35 height 10
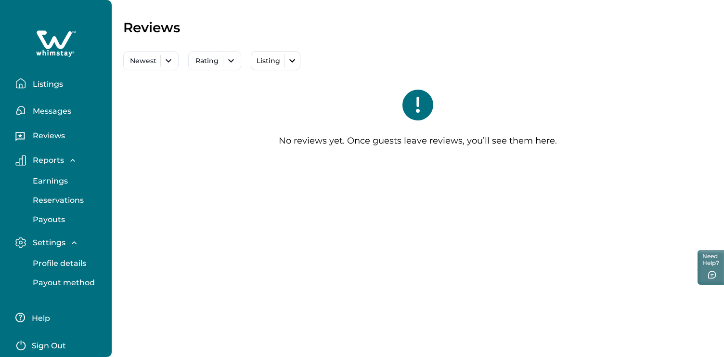
click at [50, 80] on p "Listings" at bounding box center [46, 84] width 33 height 10
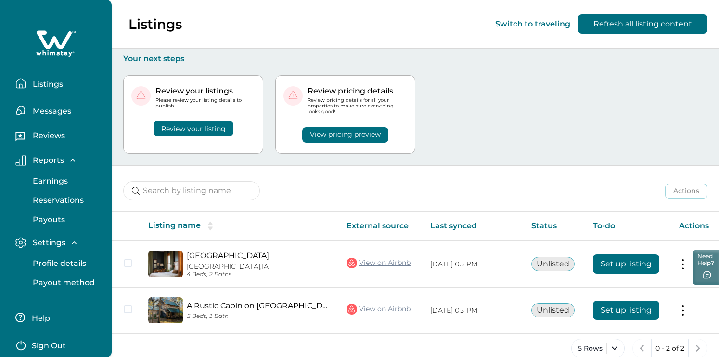
click at [199, 130] on button "Review your listing" at bounding box center [194, 128] width 80 height 15
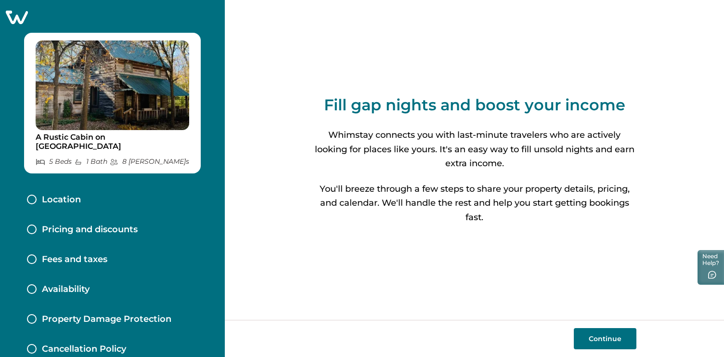
click at [601, 342] on button "Continue" at bounding box center [605, 338] width 63 height 21
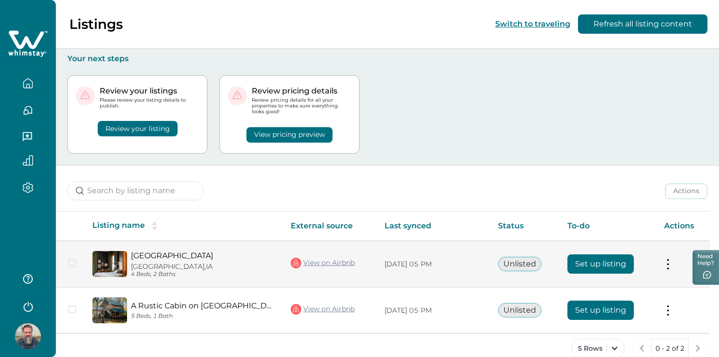
click at [73, 264] on span at bounding box center [72, 263] width 8 height 8
click at [670, 260] on button at bounding box center [668, 264] width 8 height 10
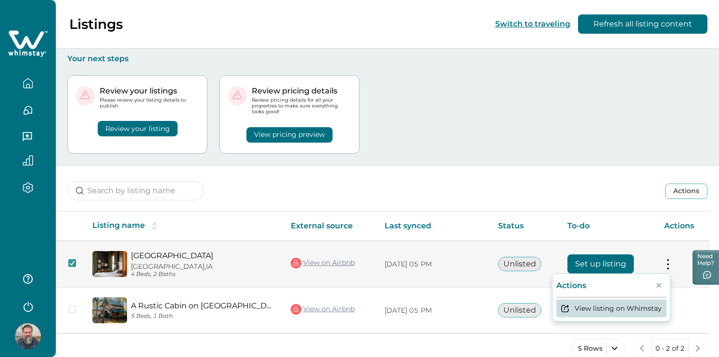
click at [651, 305] on button "View listing on Whimstay" at bounding box center [611, 308] width 110 height 18
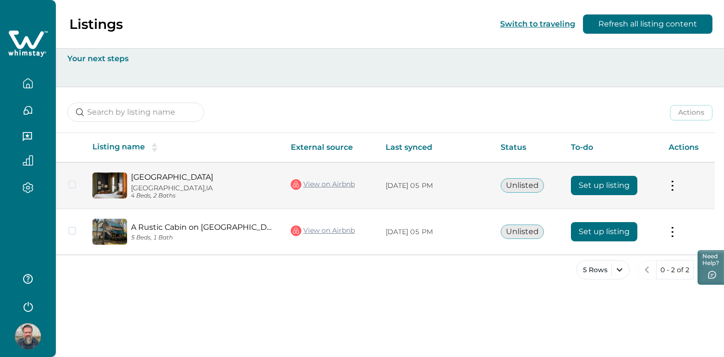
click at [71, 182] on span at bounding box center [72, 184] width 8 height 8
click at [176, 182] on div "[GEOGRAPHIC_DATA], [GEOGRAPHIC_DATA] 4 Beds, 2 Baths" at bounding box center [201, 185] width 148 height 27
click at [603, 184] on button "Set up listing" at bounding box center [604, 185] width 66 height 19
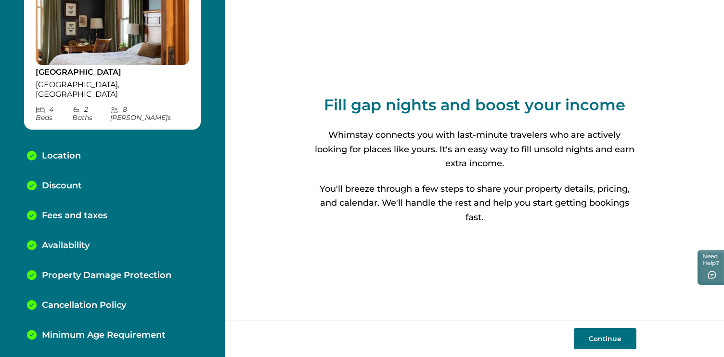
scroll to position [80, 0]
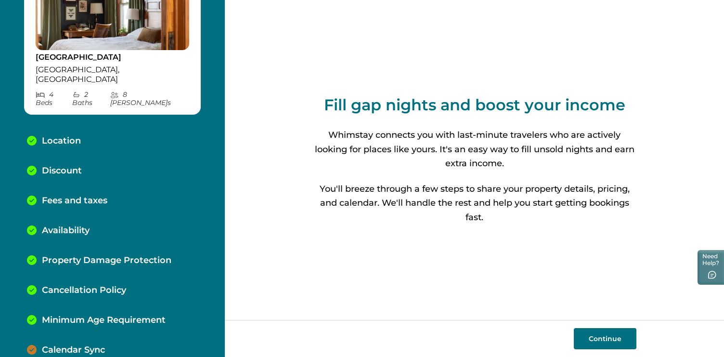
click at [85, 345] on p "Calendar Sync" at bounding box center [73, 350] width 63 height 11
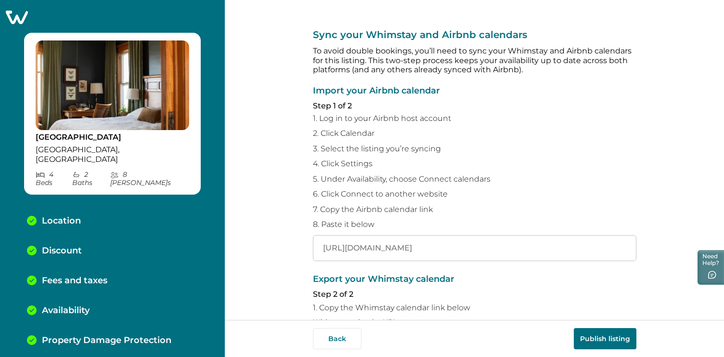
click at [21, 21] on icon at bounding box center [17, 17] width 24 height 15
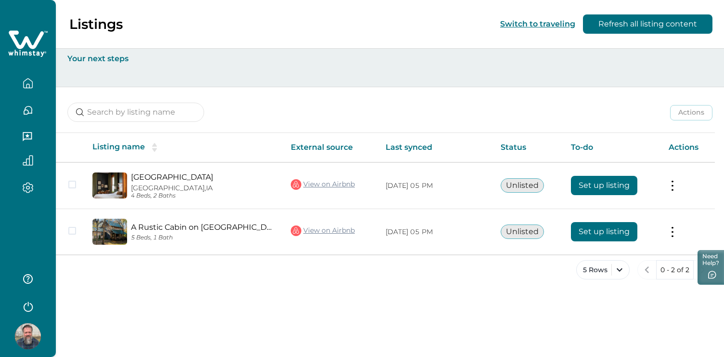
click at [31, 81] on icon "button" at bounding box center [28, 83] width 11 height 11
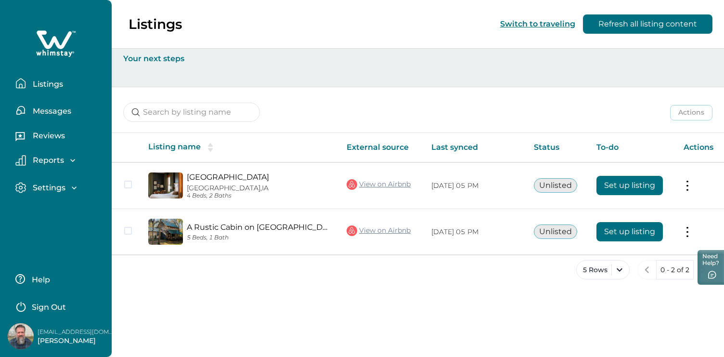
click at [57, 188] on p "Settings" at bounding box center [48, 188] width 36 height 10
click at [51, 85] on p "Listings" at bounding box center [46, 84] width 33 height 10
click at [66, 205] on p "Profile details" at bounding box center [58, 209] width 56 height 10
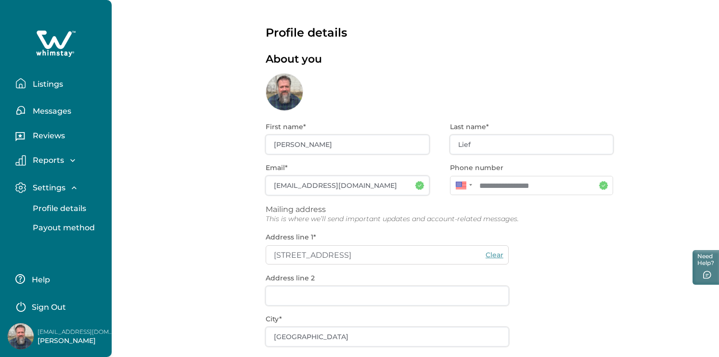
click at [56, 159] on p "Reports" at bounding box center [47, 160] width 34 height 10
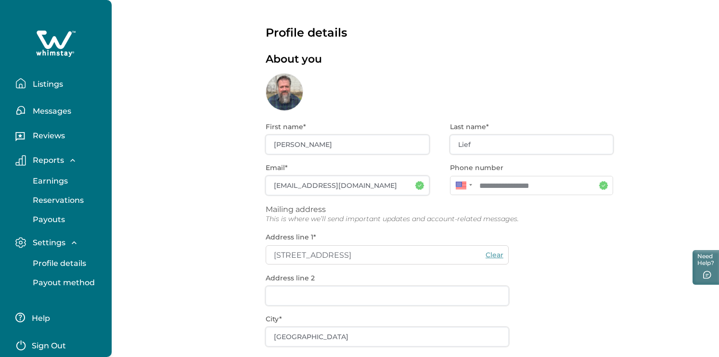
click at [51, 81] on p "Listings" at bounding box center [46, 84] width 33 height 10
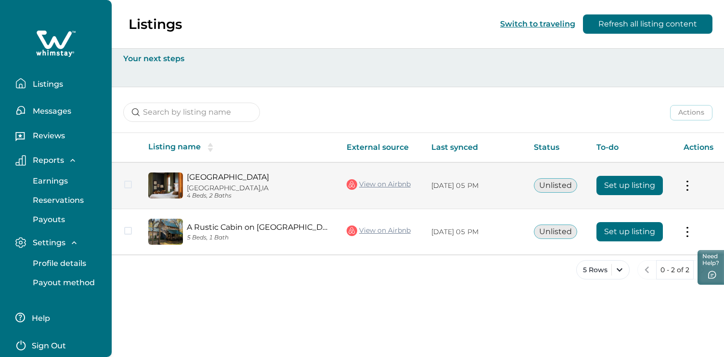
click at [129, 184] on tr "[GEOGRAPHIC_DATA], [GEOGRAPHIC_DATA] 4 Beds, 2 Baths View on Airbnb [DATE] 05 P…" at bounding box center [418, 185] width 612 height 47
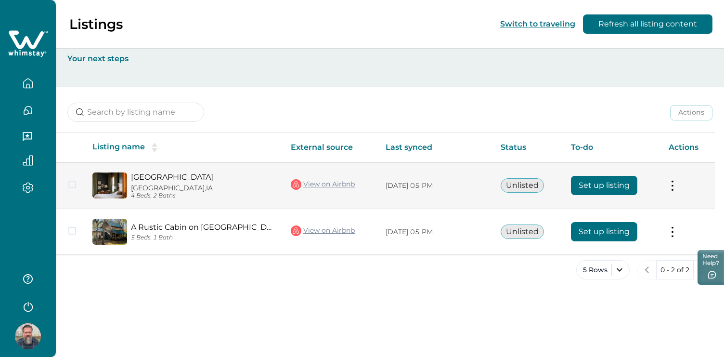
click at [72, 182] on span at bounding box center [72, 184] width 8 height 8
click at [587, 183] on button "Set up listing" at bounding box center [604, 185] width 66 height 19
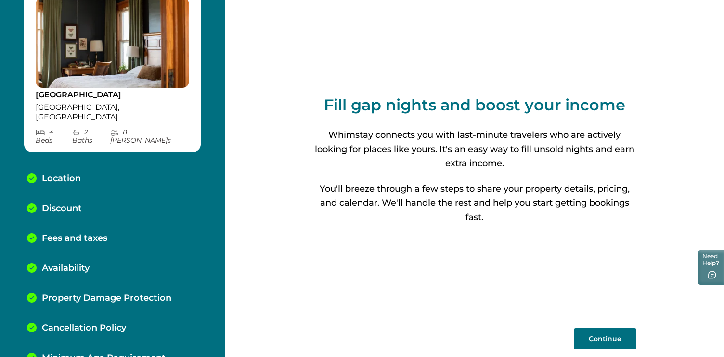
scroll to position [80, 0]
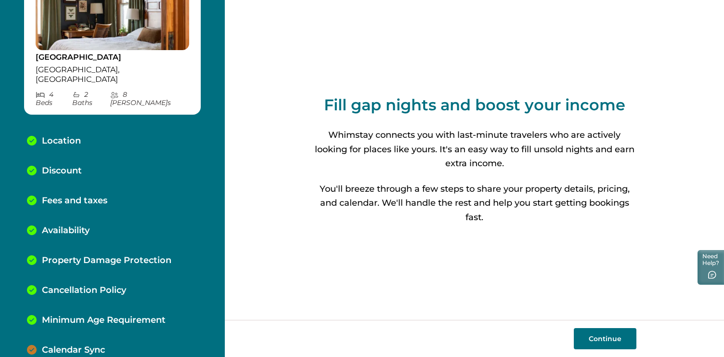
click at [71, 166] on p "Discount" at bounding box center [62, 171] width 40 height 11
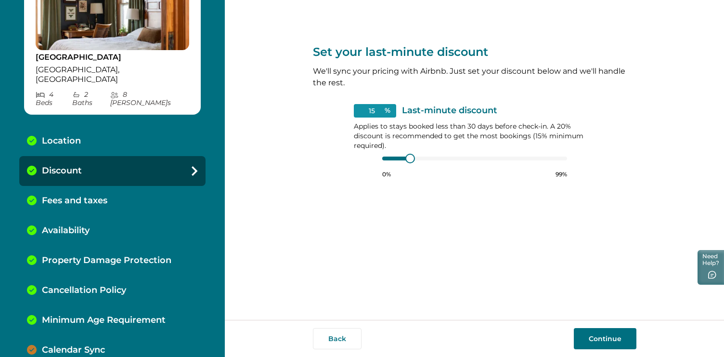
click at [93, 345] on p "Calendar Sync" at bounding box center [73, 350] width 63 height 11
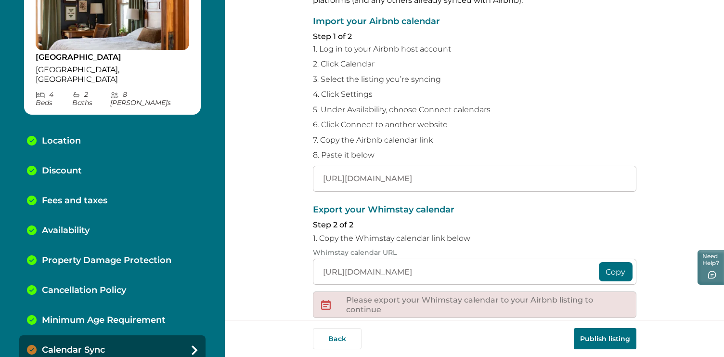
scroll to position [163, 0]
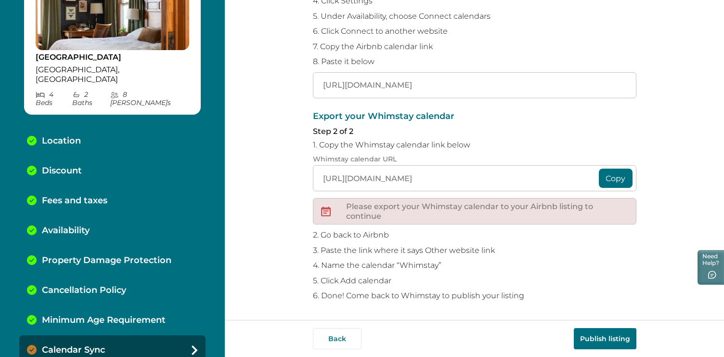
click at [606, 336] on button "Publish listing" at bounding box center [605, 338] width 63 height 21
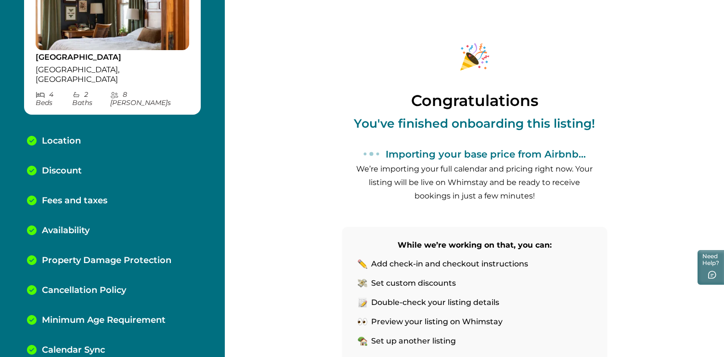
click at [392, 262] on p "Add check-in and checkout instructions" at bounding box center [449, 264] width 157 height 10
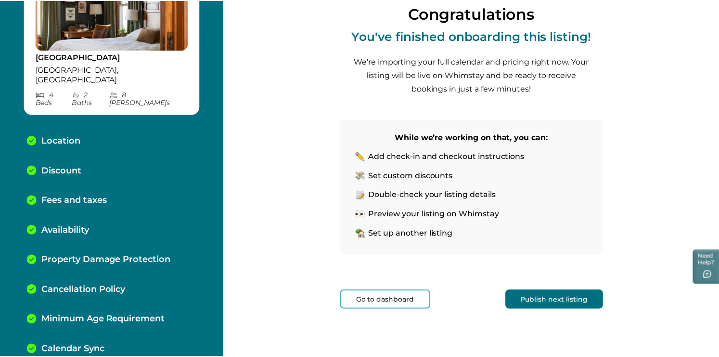
scroll to position [90, 0]
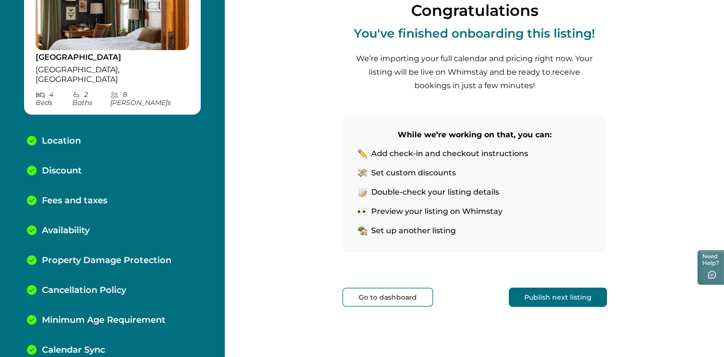
click at [402, 294] on button "Go to dashboard" at bounding box center [387, 296] width 91 height 19
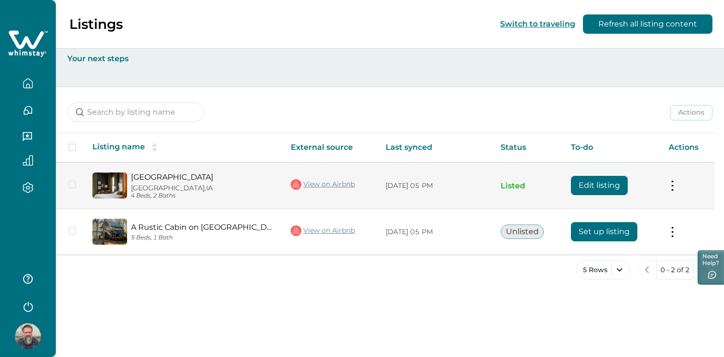
click at [593, 183] on button "Edit listing" at bounding box center [599, 185] width 57 height 19
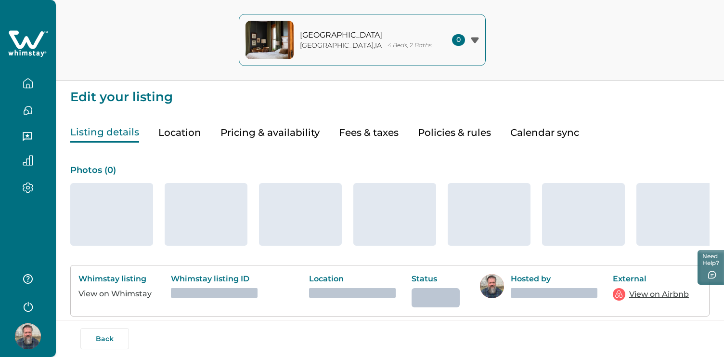
type input "15"
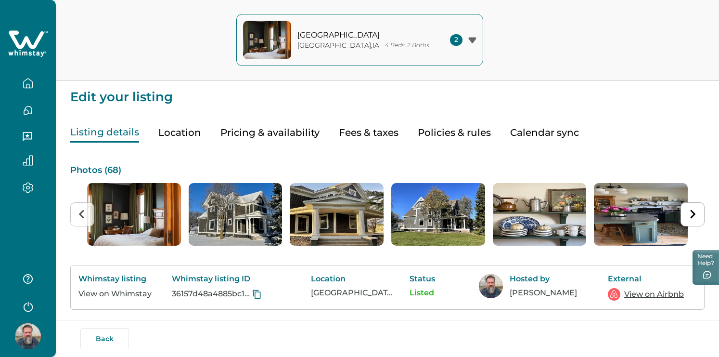
click at [299, 134] on button "Pricing & availability" at bounding box center [269, 133] width 99 height 20
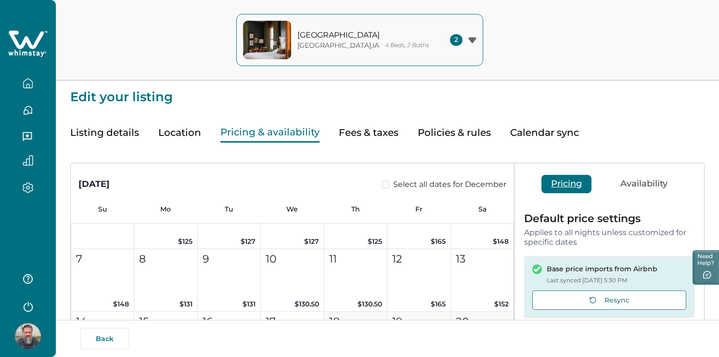
click at [471, 133] on button "Policies & rules" at bounding box center [454, 133] width 73 height 20
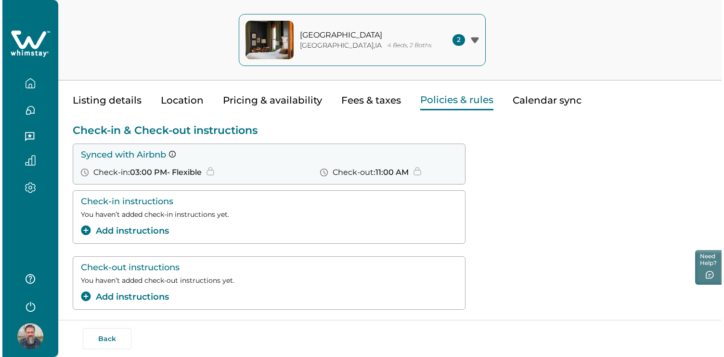
scroll to position [21, 0]
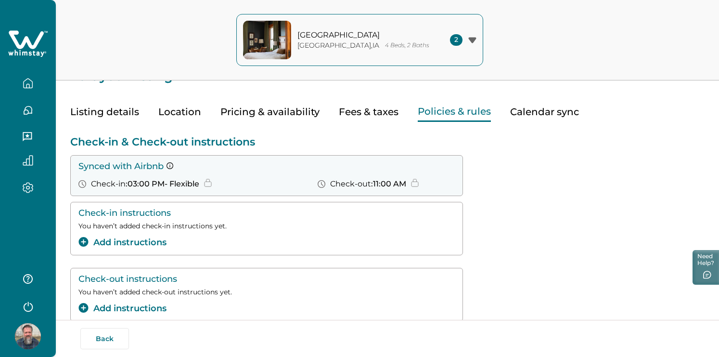
click at [153, 241] on button "Add instructions" at bounding box center [122, 242] width 88 height 13
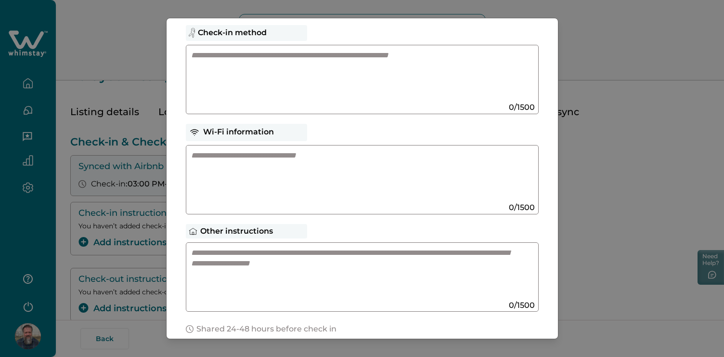
scroll to position [150, 0]
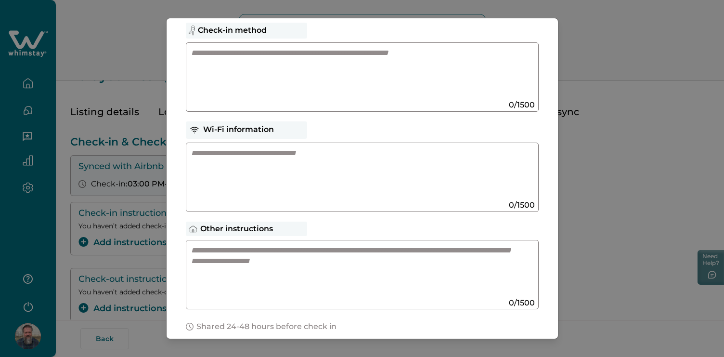
click at [196, 253] on textarea at bounding box center [352, 270] width 323 height 51
paste textarea
click at [215, 250] on textarea at bounding box center [352, 270] width 323 height 51
paste textarea
drag, startPoint x: 215, startPoint y: 250, endPoint x: 137, endPoint y: 0, distance: 261.8
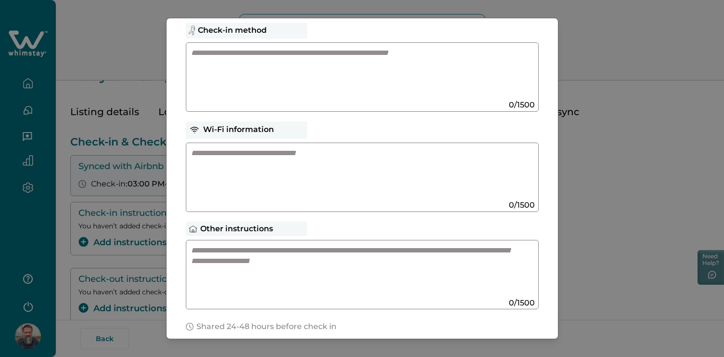
click at [0, 0] on div "Check-in instructions Optional, but highly recommended - help your guests arriv…" at bounding box center [362, 178] width 724 height 357
paste textarea
drag, startPoint x: 191, startPoint y: 251, endPoint x: 215, endPoint y: 274, distance: 32.7
click at [215, 274] on textarea at bounding box center [352, 270] width 323 height 51
click at [274, 154] on textarea at bounding box center [352, 173] width 323 height 51
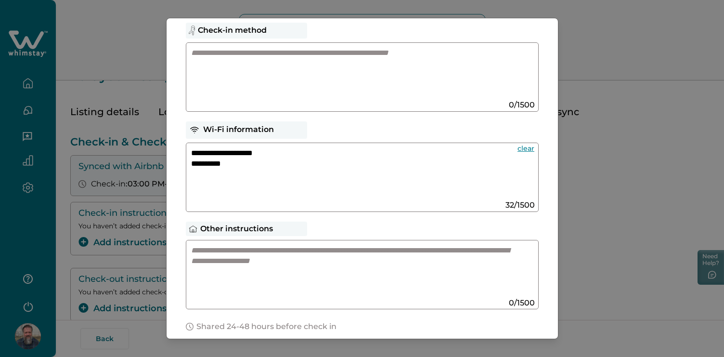
paste textarea "**********"
type textarea "**********"
click at [240, 63] on textarea at bounding box center [352, 73] width 323 height 51
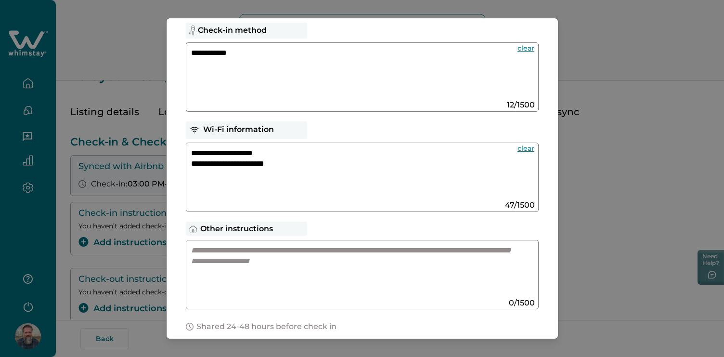
click at [193, 50] on textarea "**********" at bounding box center [350, 73] width 319 height 51
type textarea "**********"
click at [194, 249] on textarea at bounding box center [352, 270] width 323 height 51
paste textarea
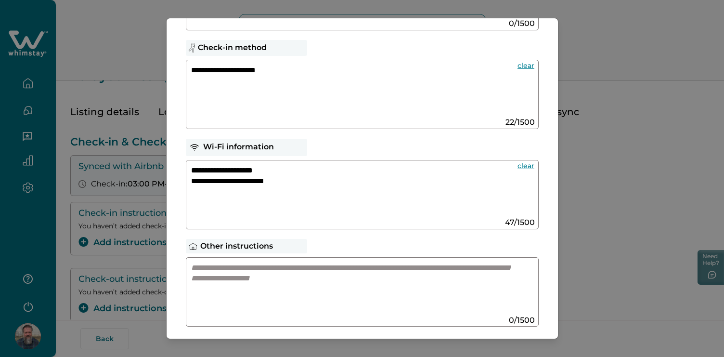
scroll to position [137, 0]
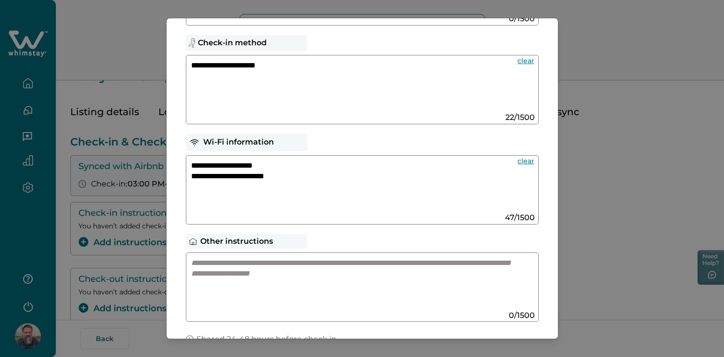
click at [222, 271] on textarea at bounding box center [352, 282] width 323 height 51
paste textarea
click at [204, 264] on textarea at bounding box center [352, 282] width 323 height 51
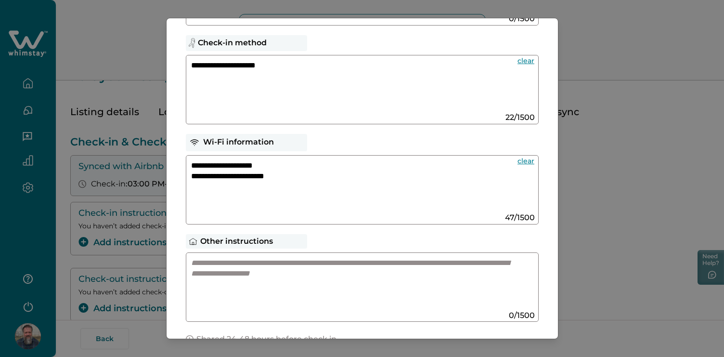
click at [204, 264] on textarea at bounding box center [352, 282] width 323 height 51
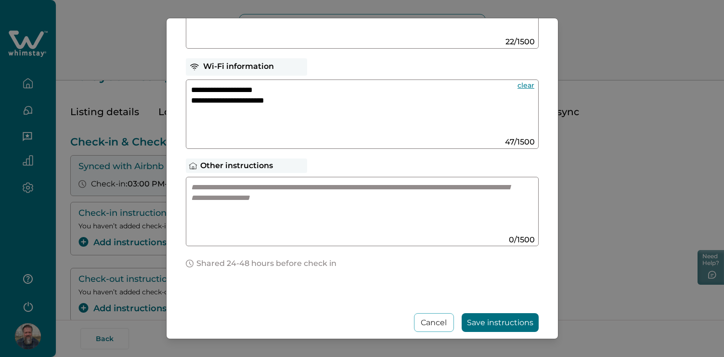
scroll to position [210, 0]
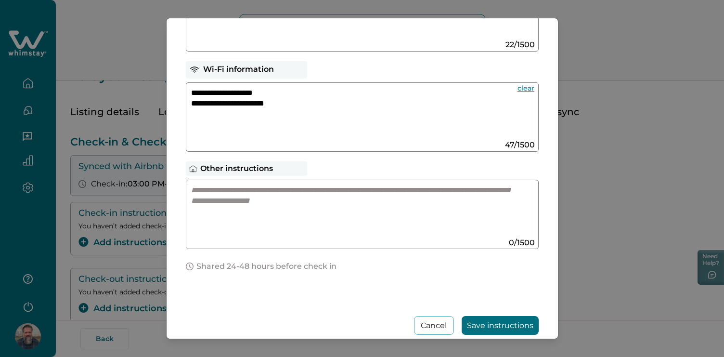
paste textarea
click at [239, 212] on textarea at bounding box center [352, 210] width 323 height 51
click at [239, 209] on textarea at bounding box center [352, 210] width 323 height 51
paste textarea
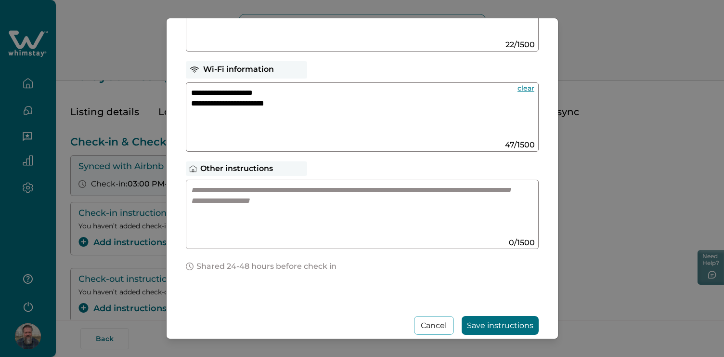
click at [323, 230] on textarea at bounding box center [352, 210] width 323 height 51
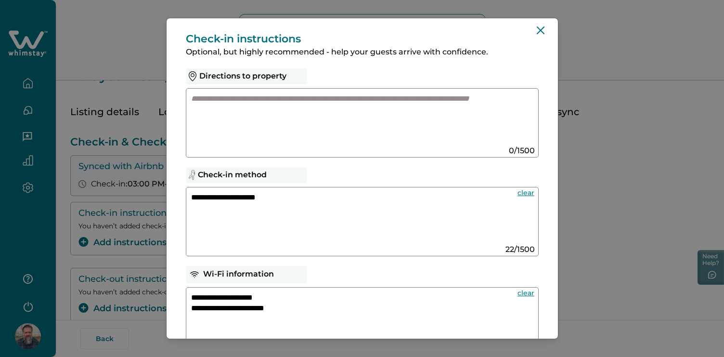
scroll to position [0, 0]
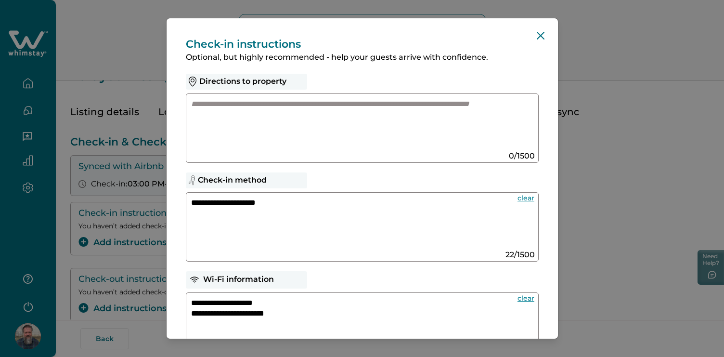
click at [254, 107] on textarea at bounding box center [352, 124] width 323 height 51
click at [242, 110] on textarea at bounding box center [352, 124] width 323 height 51
paste textarea "**********"
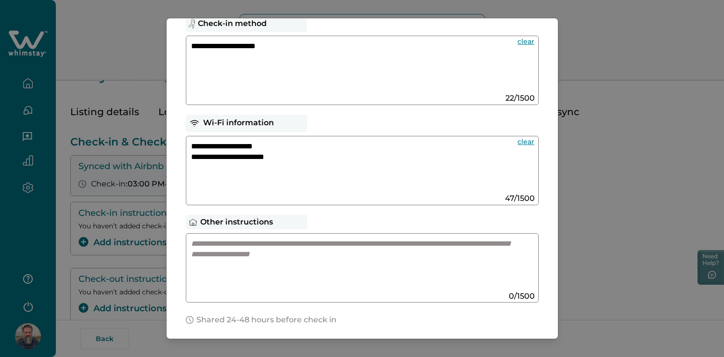
scroll to position [169, 0]
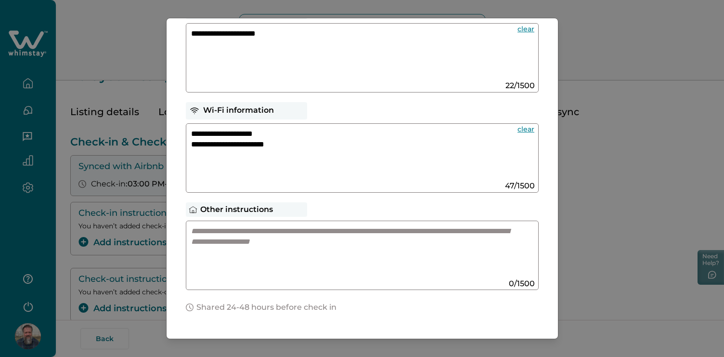
type textarea "**********"
click at [296, 229] on textarea at bounding box center [352, 251] width 323 height 51
click at [210, 227] on textarea at bounding box center [352, 251] width 323 height 51
click at [205, 233] on textarea at bounding box center [352, 251] width 323 height 51
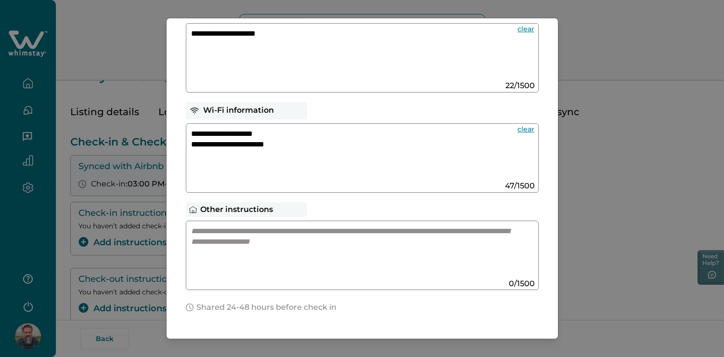
click at [205, 233] on textarea at bounding box center [352, 251] width 323 height 51
paste textarea
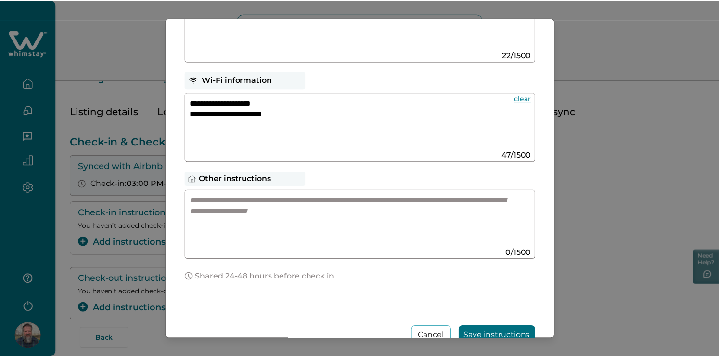
scroll to position [202, 0]
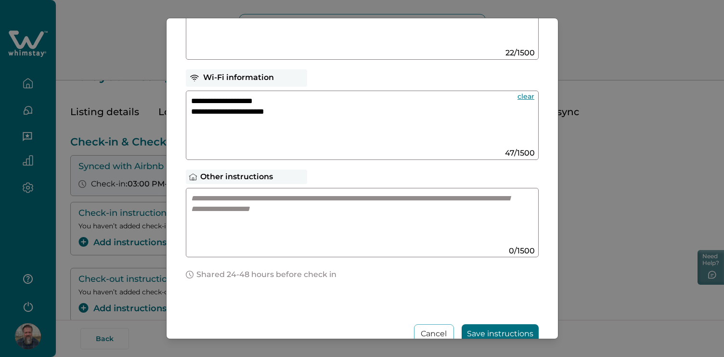
click at [471, 330] on button "Save instructions" at bounding box center [499, 333] width 77 height 19
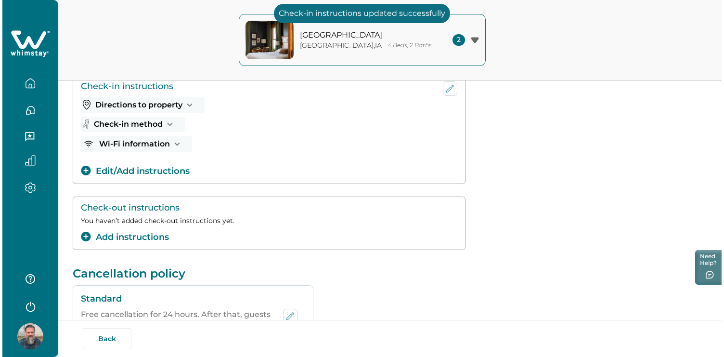
scroll to position [149, 0]
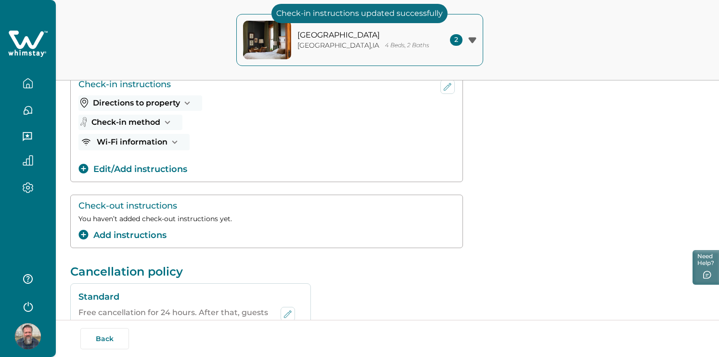
click at [156, 233] on button "Add instructions" at bounding box center [122, 235] width 88 height 13
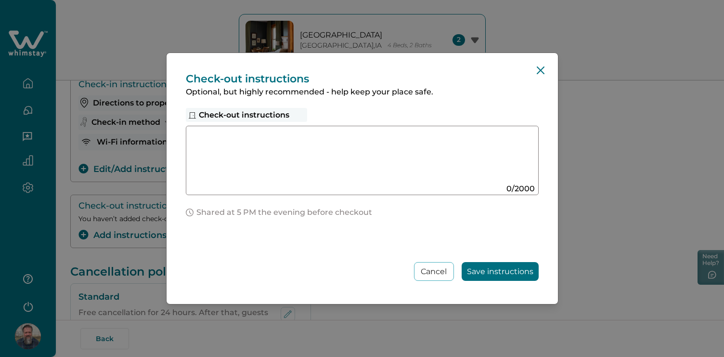
click at [205, 141] on textarea at bounding box center [352, 156] width 323 height 51
type textarea "*"
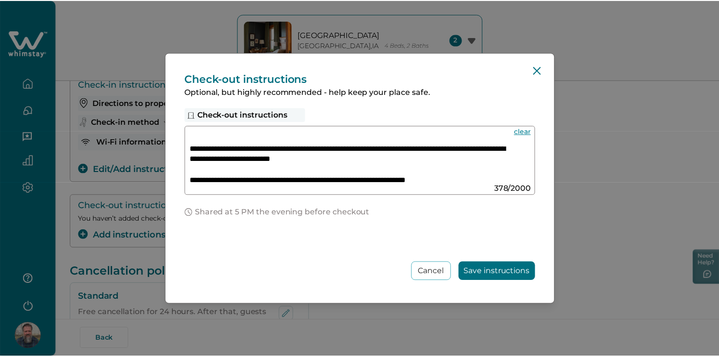
scroll to position [0, 0]
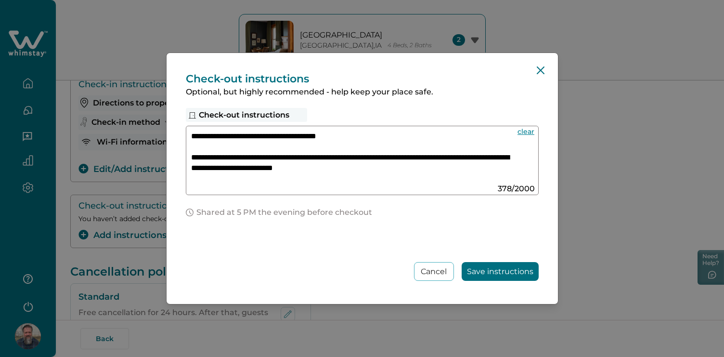
type textarea "**********"
click at [485, 271] on button "Save instructions" at bounding box center [499, 271] width 77 height 19
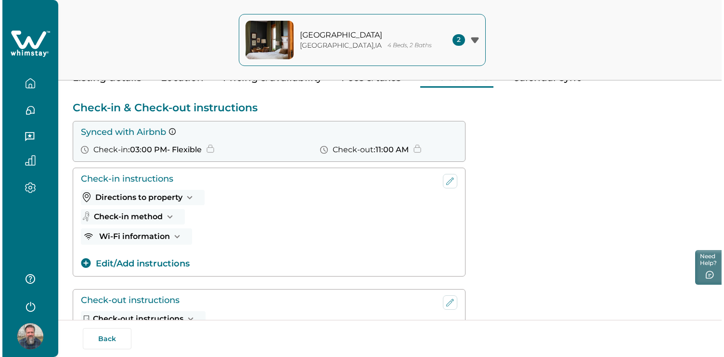
scroll to position [66, 0]
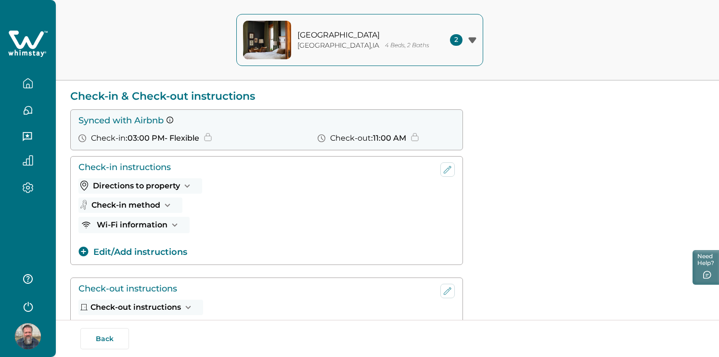
click at [179, 250] on button "Edit/Add instructions" at bounding box center [132, 251] width 109 height 13
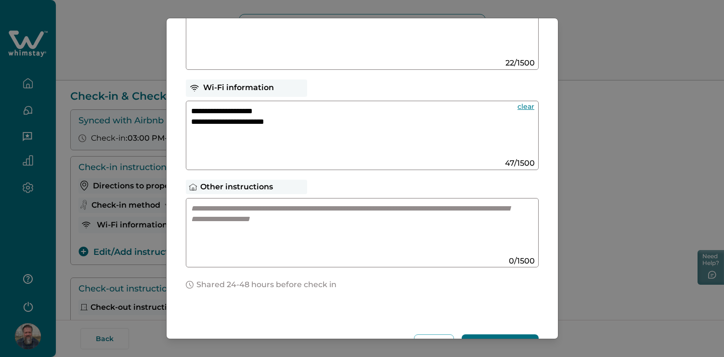
scroll to position [192, 0]
click at [244, 208] on textarea at bounding box center [352, 228] width 323 height 51
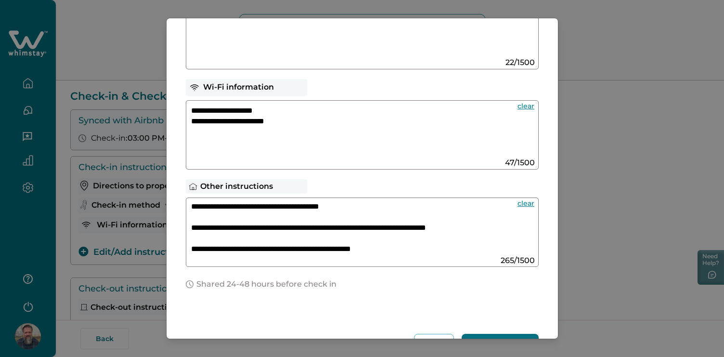
scroll to position [43, 0]
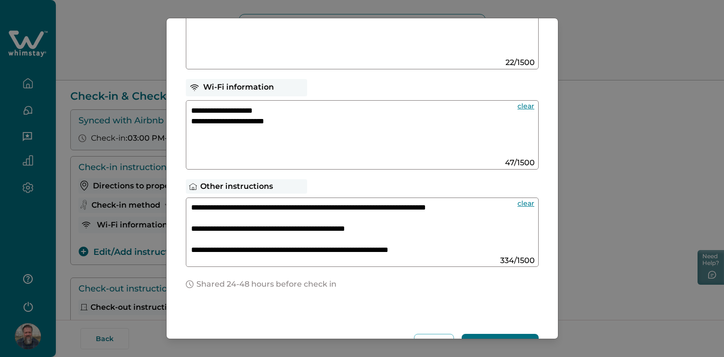
click at [385, 252] on textarea "**********" at bounding box center [350, 228] width 319 height 51
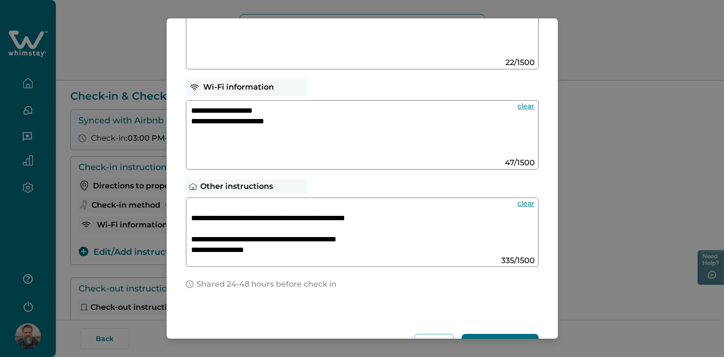
click at [310, 241] on textarea "**********" at bounding box center [350, 228] width 319 height 51
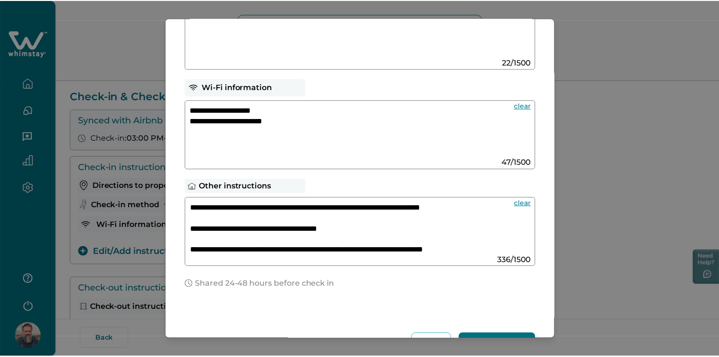
scroll to position [229, 0]
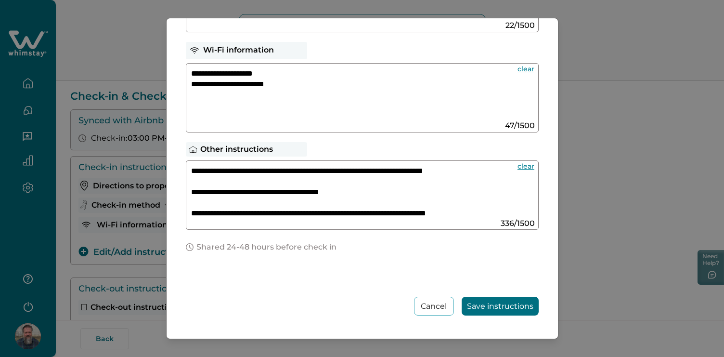
type textarea "**********"
click at [488, 302] on button "Save instructions" at bounding box center [499, 305] width 77 height 19
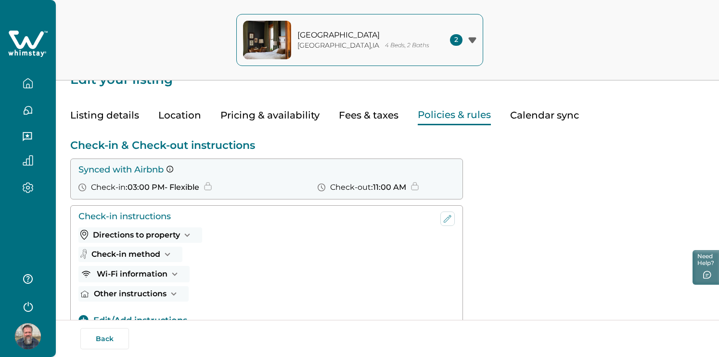
scroll to position [0, 0]
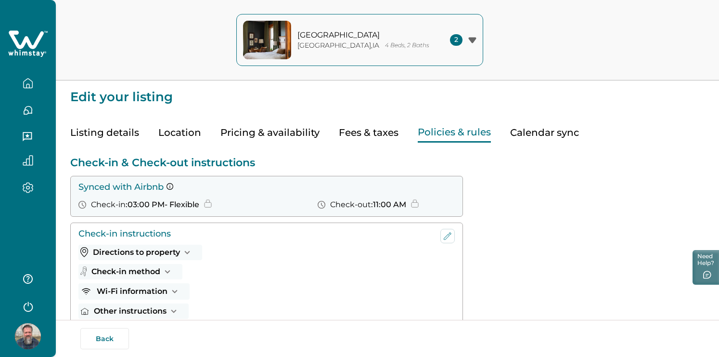
click at [370, 128] on button "Fees & taxes" at bounding box center [369, 133] width 60 height 20
type input "0"
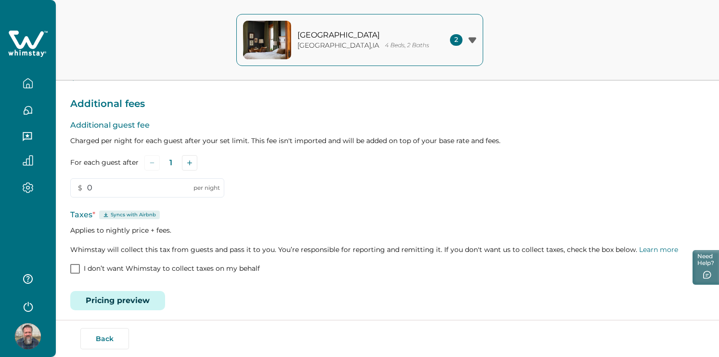
scroll to position [148, 0]
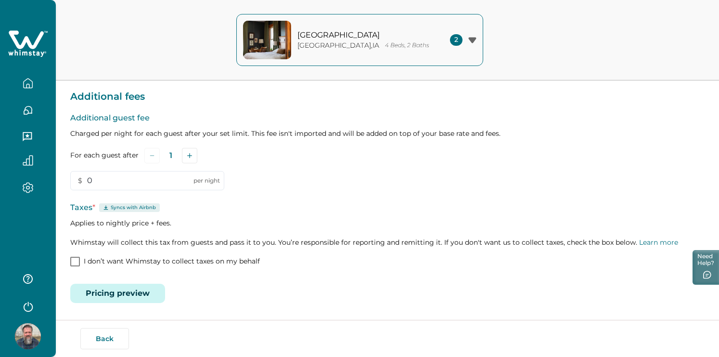
click at [29, 85] on icon "button" at bounding box center [27, 86] width 3 height 4
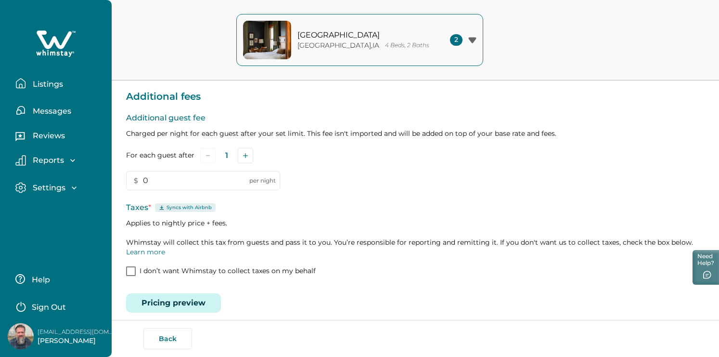
click at [54, 112] on p "Messages" at bounding box center [50, 111] width 41 height 10
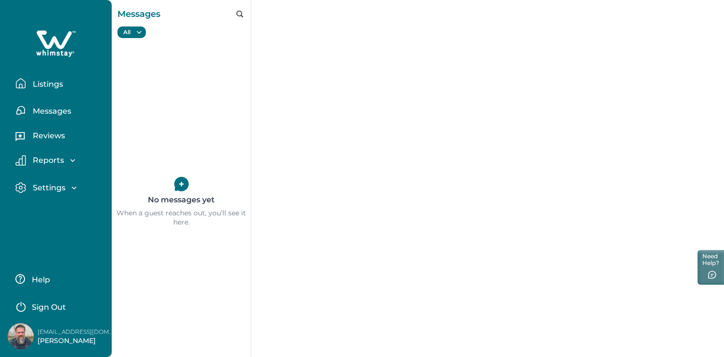
click at [53, 82] on p "Listings" at bounding box center [46, 84] width 33 height 10
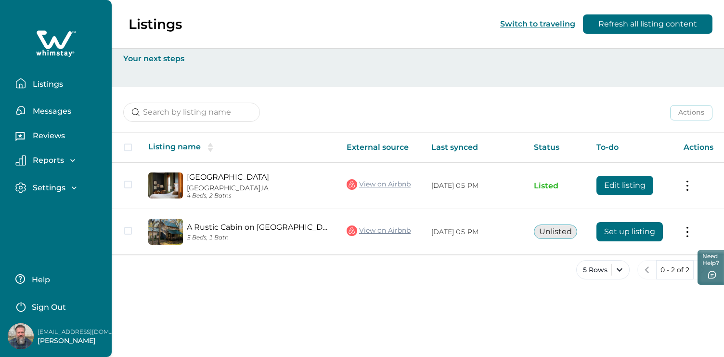
click at [66, 44] on icon at bounding box center [55, 43] width 39 height 29
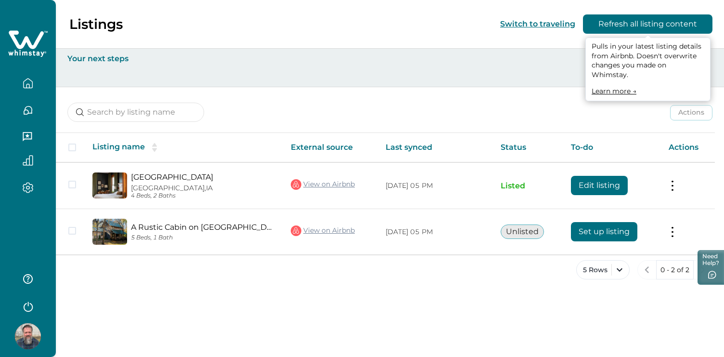
click at [611, 23] on button "Refresh all listing content" at bounding box center [647, 23] width 129 height 19
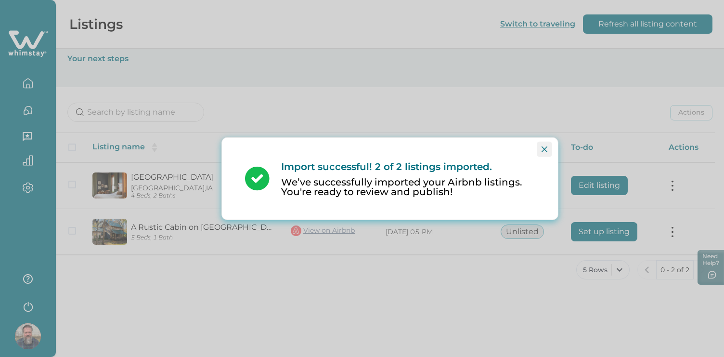
click at [547, 150] on button "Close" at bounding box center [544, 148] width 15 height 15
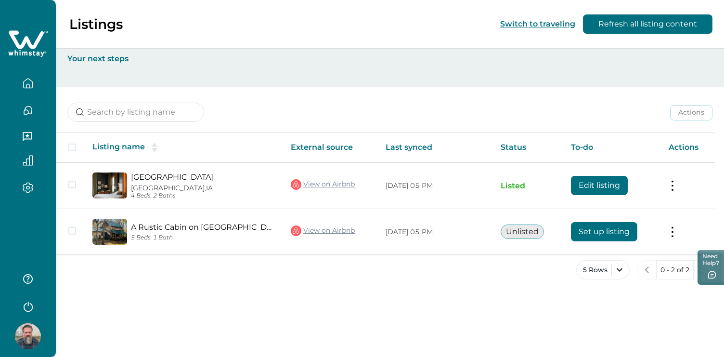
click at [26, 83] on icon "button" at bounding box center [28, 83] width 11 height 11
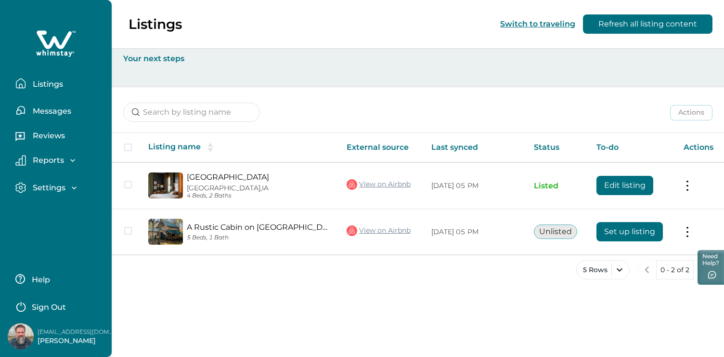
click at [71, 188] on icon "button" at bounding box center [74, 188] width 10 height 10
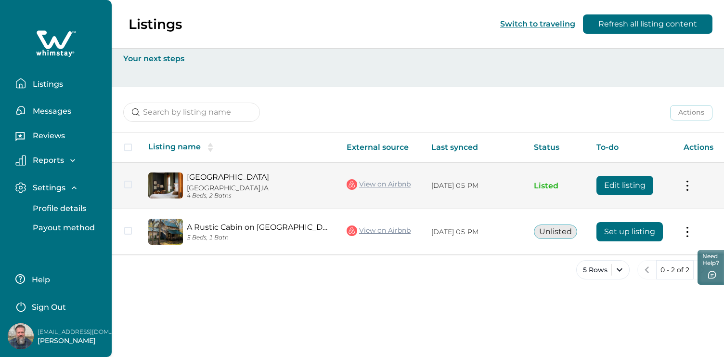
click at [128, 182] on tr "[GEOGRAPHIC_DATA], [GEOGRAPHIC_DATA] 4 Beds, 2 Baths View on Airbnb [DATE] 05 P…" at bounding box center [418, 185] width 612 height 47
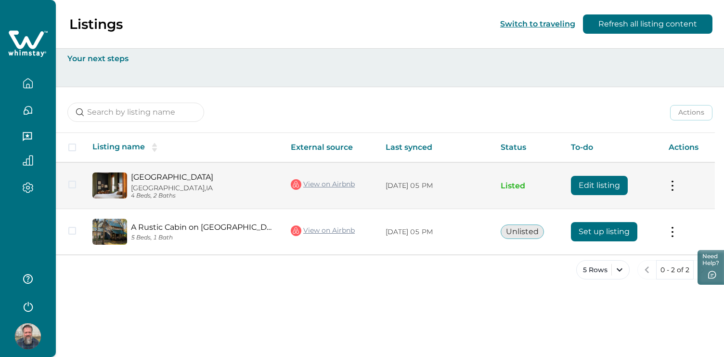
click at [73, 182] on span at bounding box center [72, 184] width 8 height 8
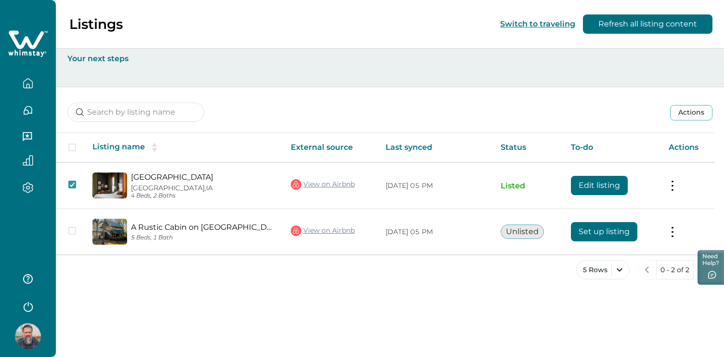
click at [543, 96] on div "Actions Actions Publish listing Unlist listing" at bounding box center [390, 105] width 668 height 36
